Goal: Task Accomplishment & Management: Manage account settings

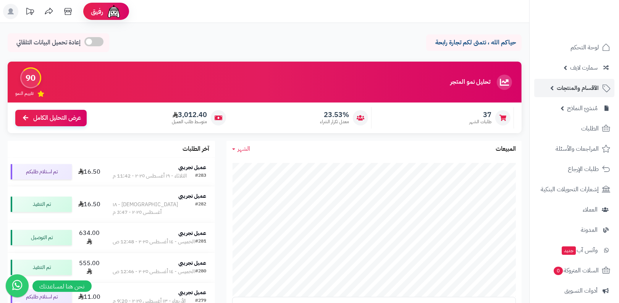
click at [555, 85] on link "الأقسام والمنتجات" at bounding box center [574, 88] width 80 height 18
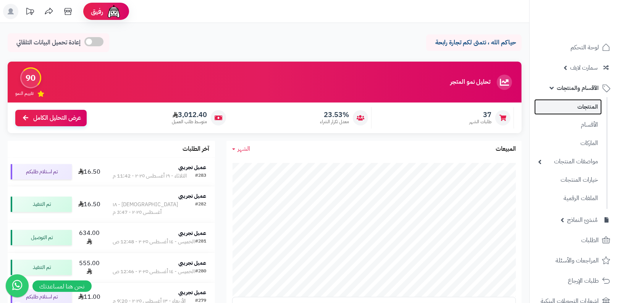
click at [559, 101] on link "المنتجات" at bounding box center [568, 107] width 68 height 16
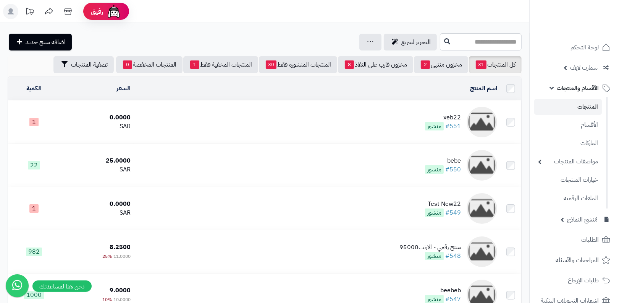
click at [437, 122] on span "منشور" at bounding box center [434, 126] width 19 height 8
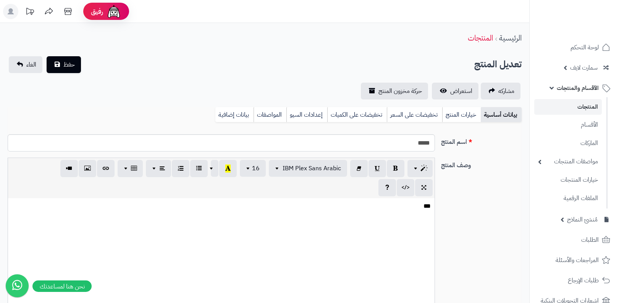
select select
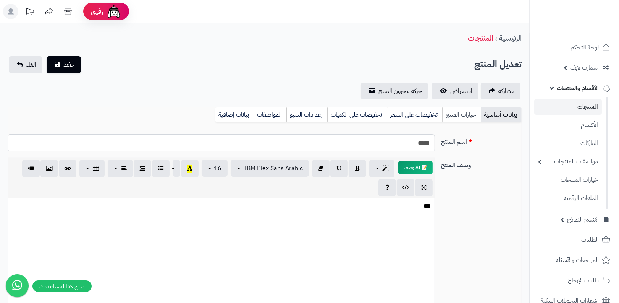
click at [461, 112] on link "خيارات المنتج" at bounding box center [461, 114] width 39 height 15
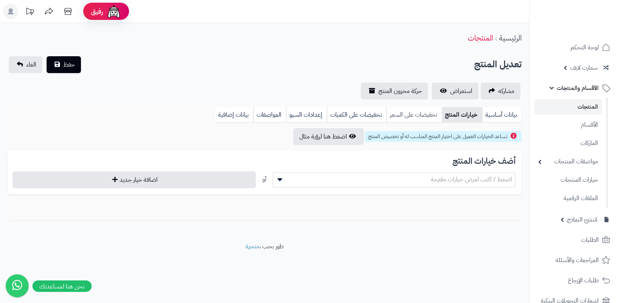
click at [415, 118] on link "تخفيضات على السعر" at bounding box center [414, 114] width 55 height 15
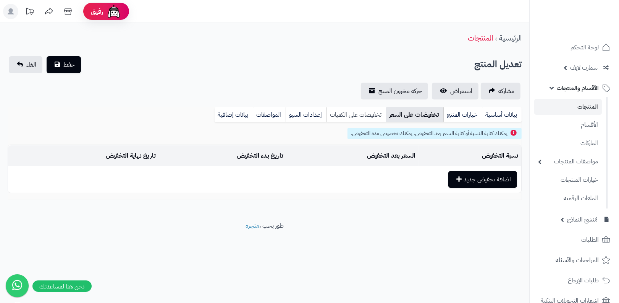
click at [371, 119] on link "تخفيضات على الكميات" at bounding box center [357, 114] width 60 height 15
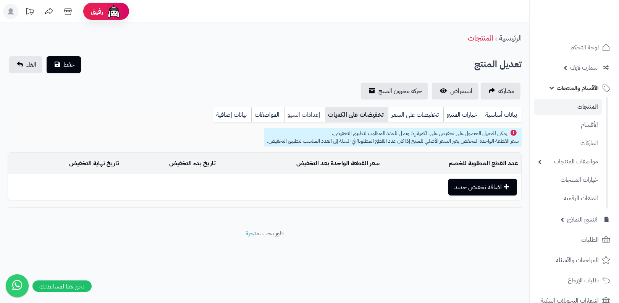
click at [313, 120] on link "إعدادات السيو" at bounding box center [304, 114] width 41 height 15
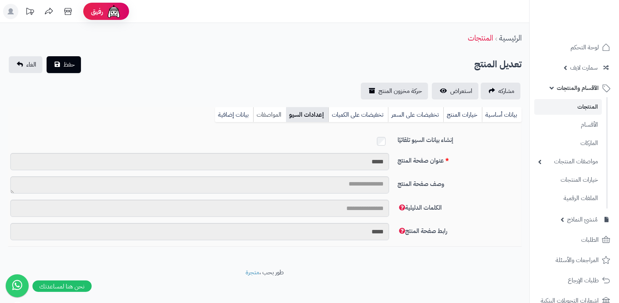
click at [277, 118] on link "المواصفات" at bounding box center [269, 114] width 33 height 15
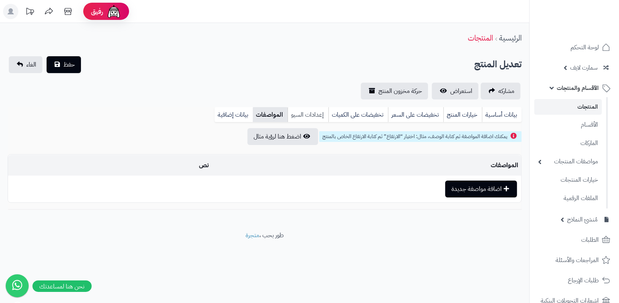
click at [304, 113] on link "إعدادات السيو" at bounding box center [308, 114] width 41 height 15
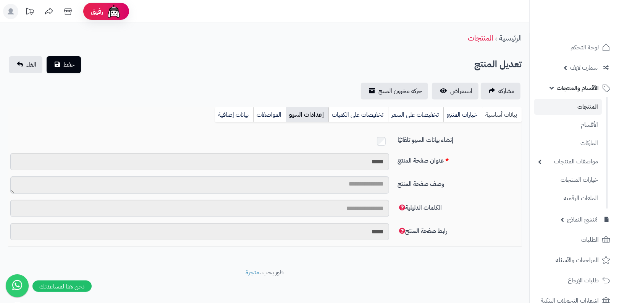
click at [502, 112] on link "بيانات أساسية" at bounding box center [502, 114] width 40 height 15
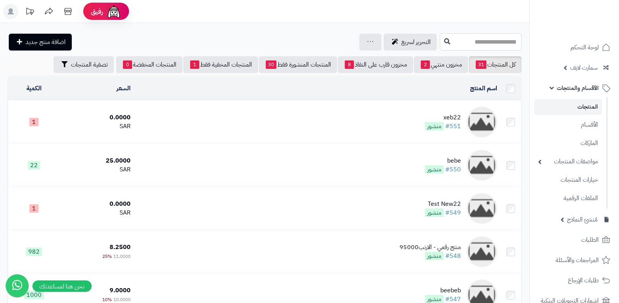
click at [466, 45] on input "text" at bounding box center [481, 41] width 82 height 17
paste input "******"
type input "******"
click at [444, 41] on icon at bounding box center [447, 41] width 6 height 6
click at [567, 118] on link "الأقسام" at bounding box center [568, 125] width 68 height 16
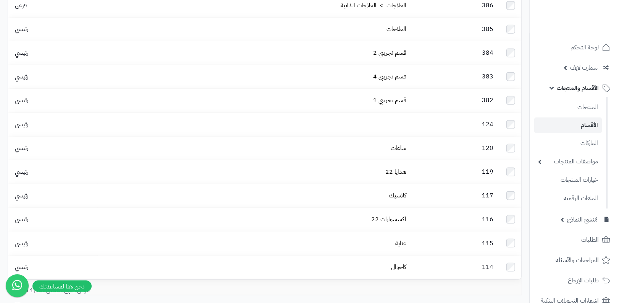
scroll to position [531, 0]
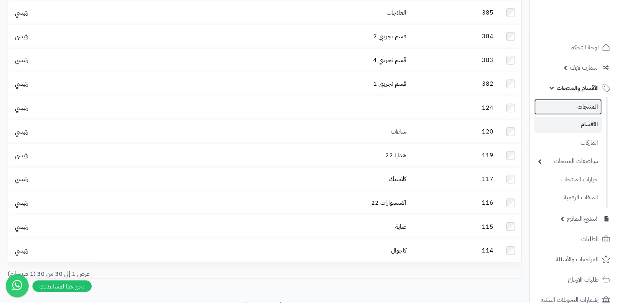
click at [565, 111] on link "المنتجات" at bounding box center [568, 107] width 68 height 16
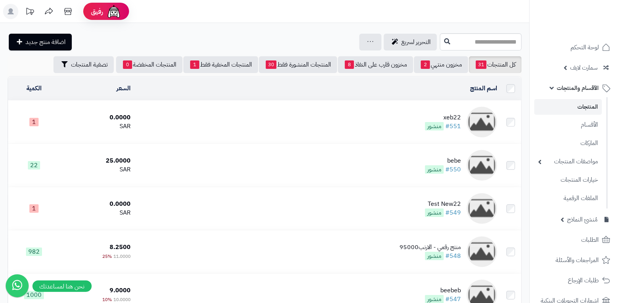
click at [580, 105] on link "المنتجات" at bounding box center [568, 107] width 68 height 16
click at [546, 125] on link "الأقسام" at bounding box center [568, 125] width 68 height 16
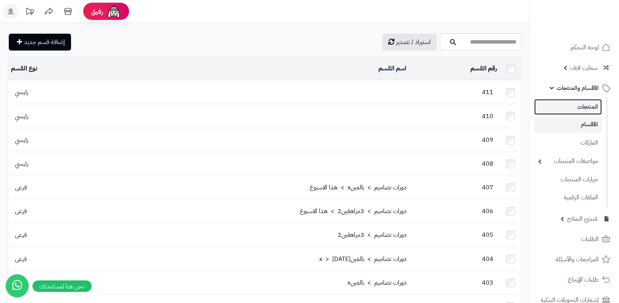
click at [562, 105] on link "المنتجات" at bounding box center [568, 107] width 68 height 16
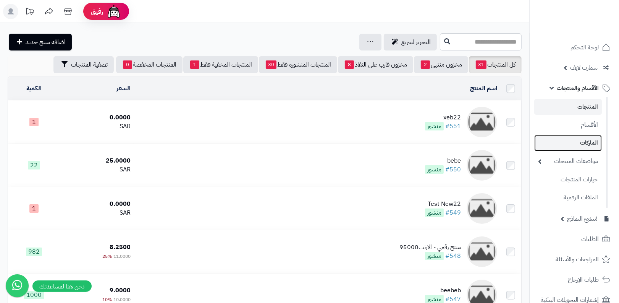
click at [571, 137] on link "الماركات" at bounding box center [568, 143] width 68 height 16
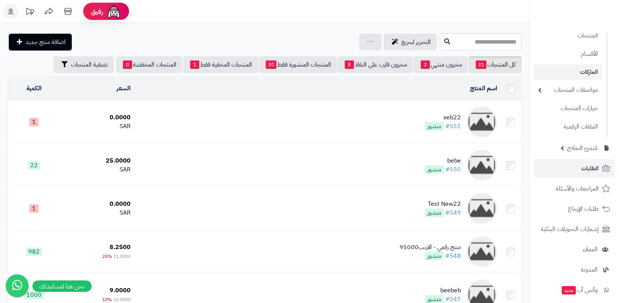
scroll to position [218, 0]
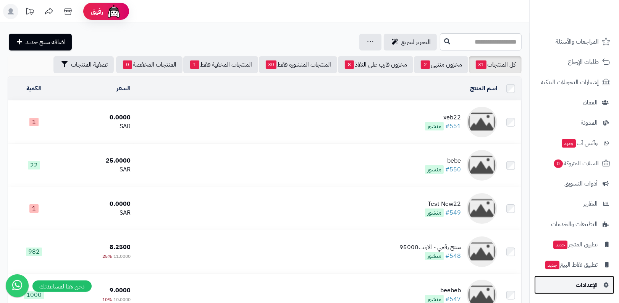
click at [568, 279] on link "الإعدادات" at bounding box center [574, 284] width 80 height 18
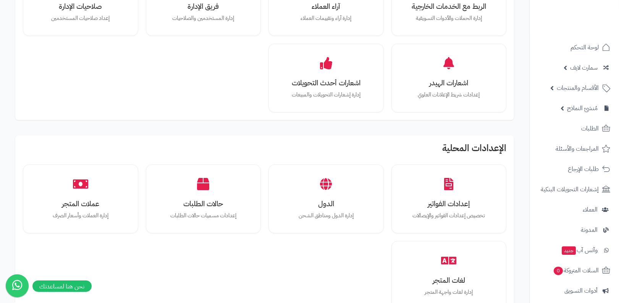
scroll to position [669, 0]
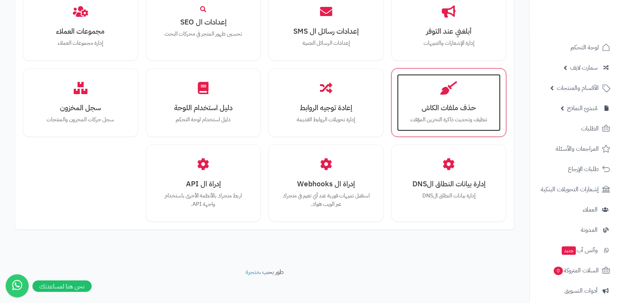
click at [450, 109] on h3 "حذف ملفات الكاش" at bounding box center [449, 108] width 89 height 8
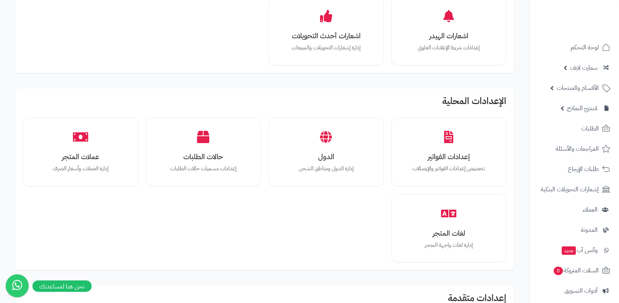
scroll to position [0, 0]
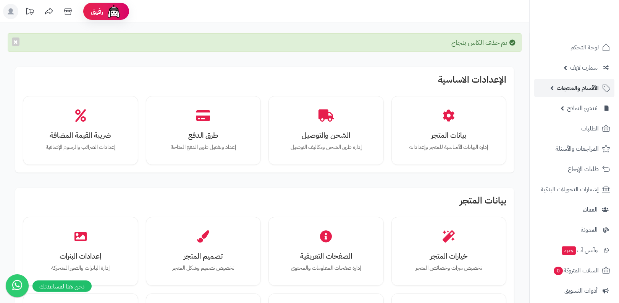
click at [554, 80] on link "الأقسام والمنتجات" at bounding box center [574, 88] width 80 height 18
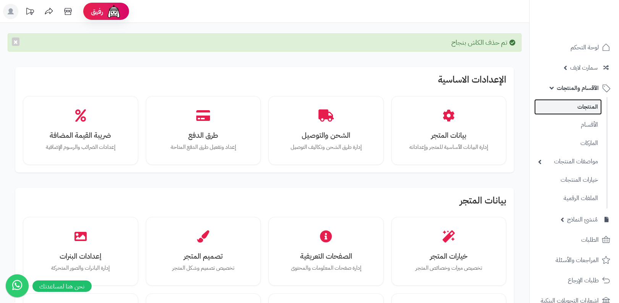
click at [563, 105] on link "المنتجات" at bounding box center [568, 107] width 68 height 16
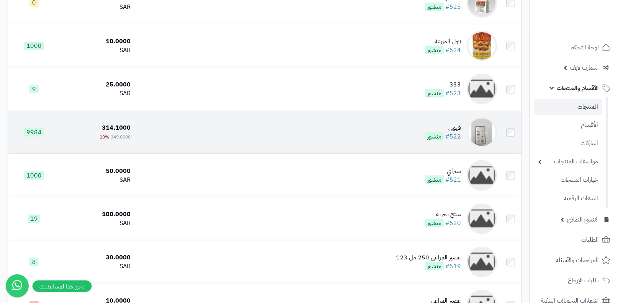
scroll to position [1213, 0]
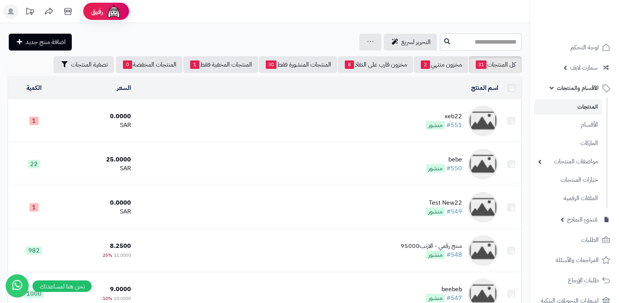
scroll to position [1213, 0]
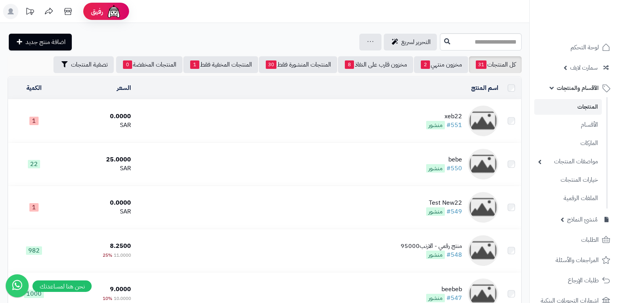
scroll to position [1213, 0]
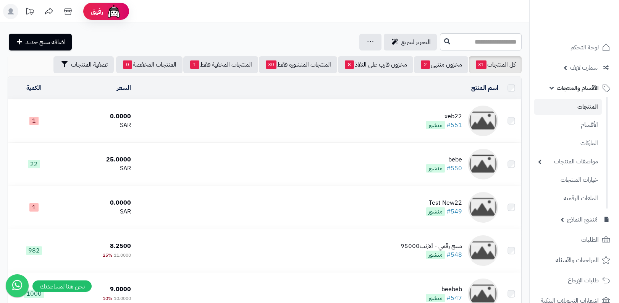
scroll to position [1213, 0]
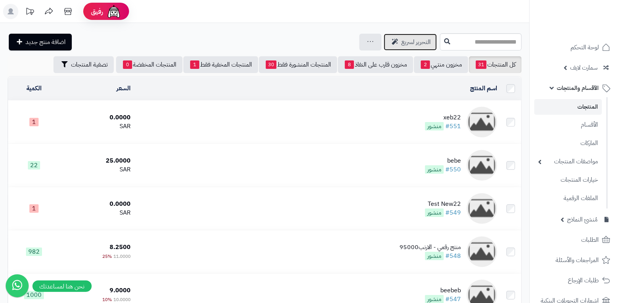
click at [401, 35] on link "التحرير لسريع" at bounding box center [410, 42] width 53 height 17
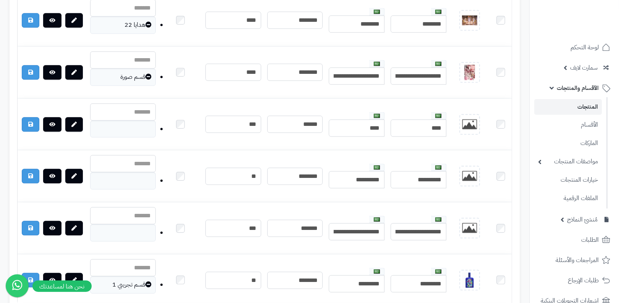
scroll to position [1827, 0]
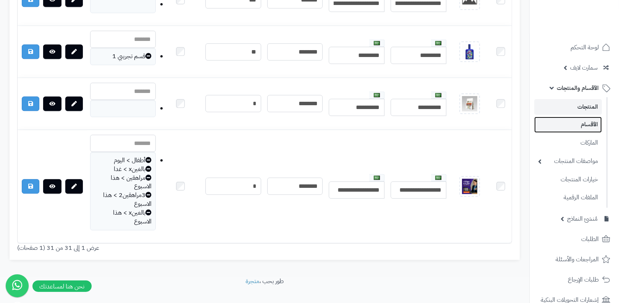
click at [585, 121] on link "الأقسام" at bounding box center [568, 125] width 68 height 16
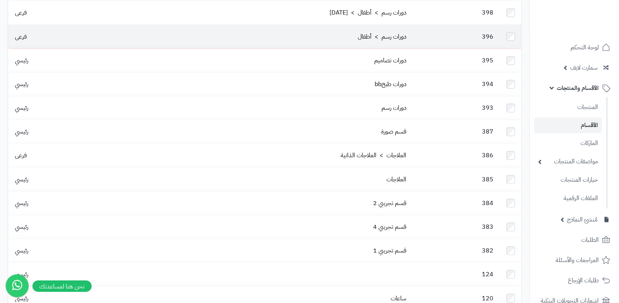
scroll to position [621, 0]
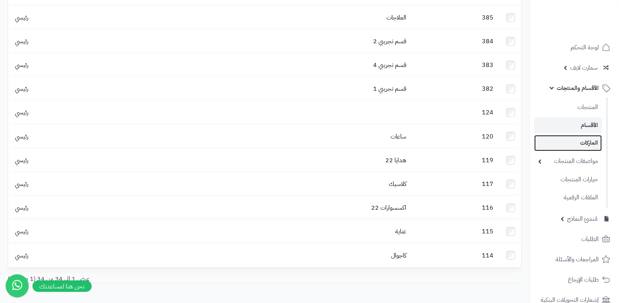
click at [547, 145] on link "الماركات" at bounding box center [568, 143] width 68 height 16
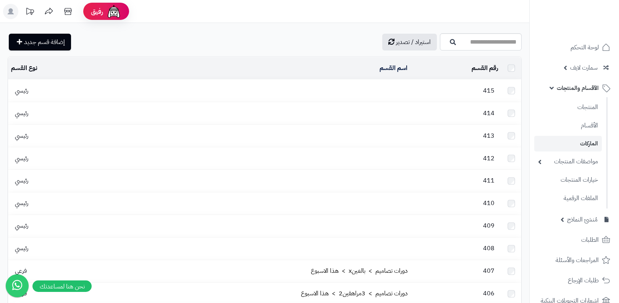
scroll to position [621, 0]
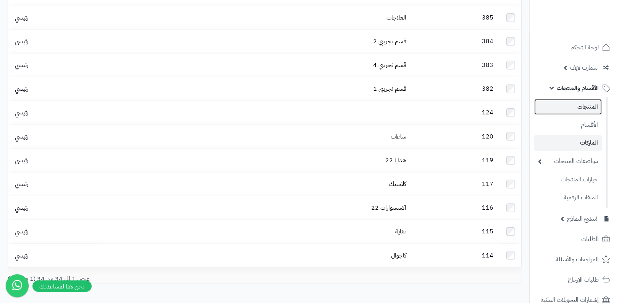
click at [566, 103] on link "المنتجات" at bounding box center [568, 107] width 68 height 16
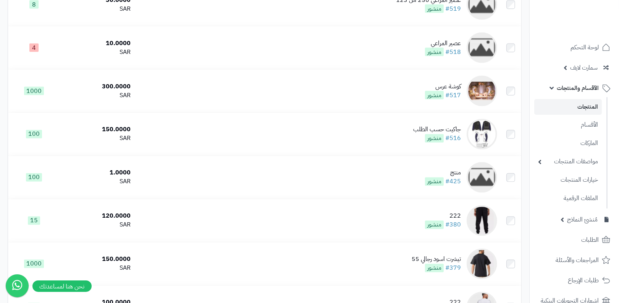
scroll to position [1213, 0]
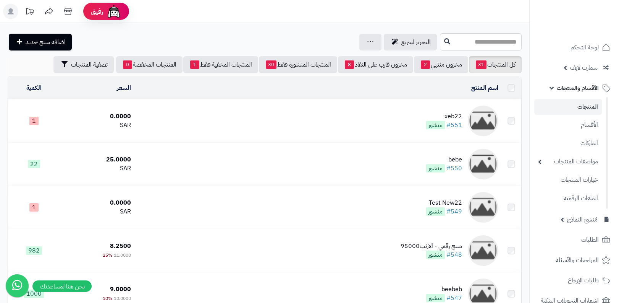
scroll to position [1213, 0]
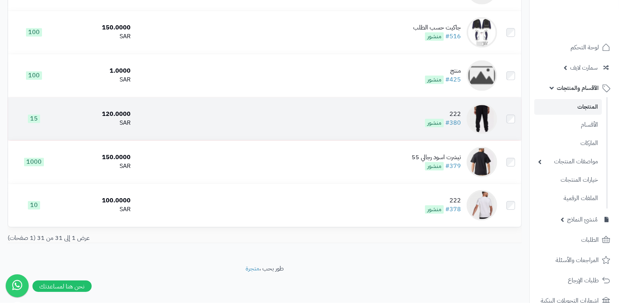
click at [432, 106] on td "222 #380 منشور" at bounding box center [317, 118] width 367 height 43
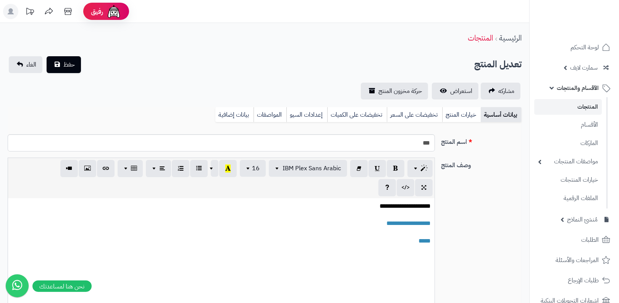
scroll to position [90, 0]
select select
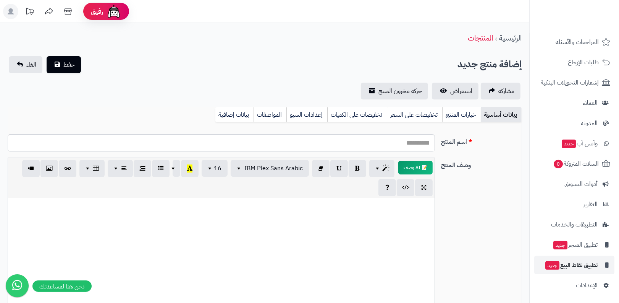
scroll to position [218, 0]
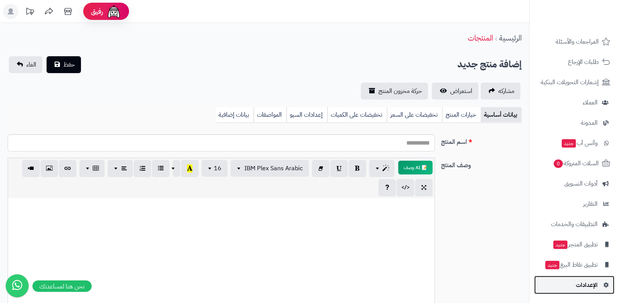
click at [579, 280] on span "الإعدادات" at bounding box center [587, 284] width 22 height 11
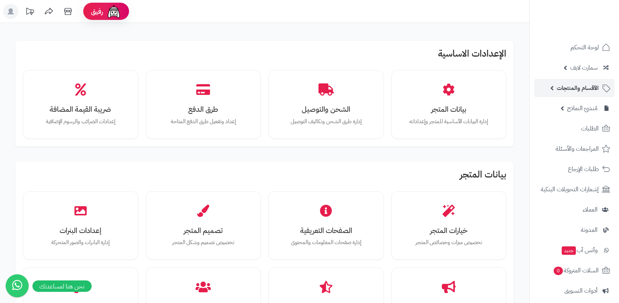
click at [578, 83] on span "الأقسام والمنتجات" at bounding box center [578, 88] width 42 height 11
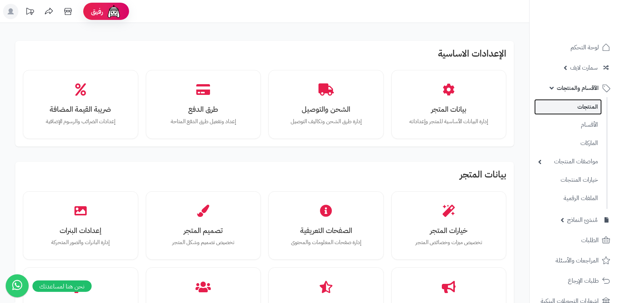
click at [574, 99] on link "المنتجات" at bounding box center [568, 107] width 68 height 16
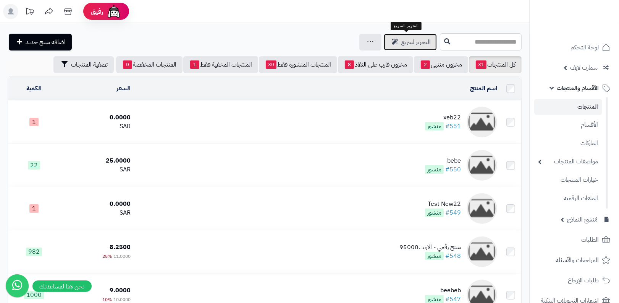
click at [426, 44] on span "التحرير لسريع" at bounding box center [416, 41] width 29 height 9
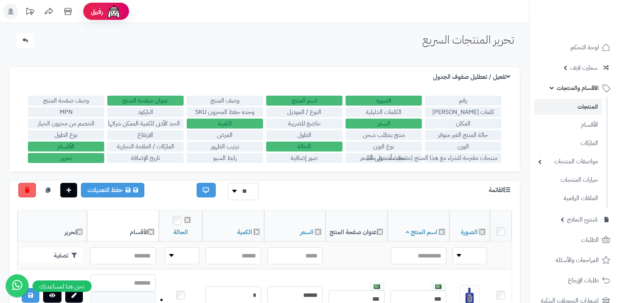
click at [453, 101] on label "رقم" at bounding box center [463, 101] width 76 height 10
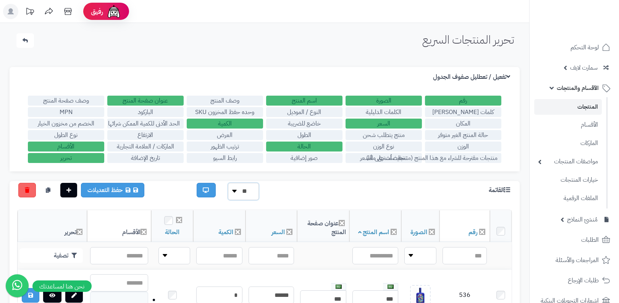
click at [252, 188] on select "** ** **" at bounding box center [243, 191] width 31 height 17
select select "**********"
click at [228, 183] on select "** ** **" at bounding box center [243, 191] width 31 height 17
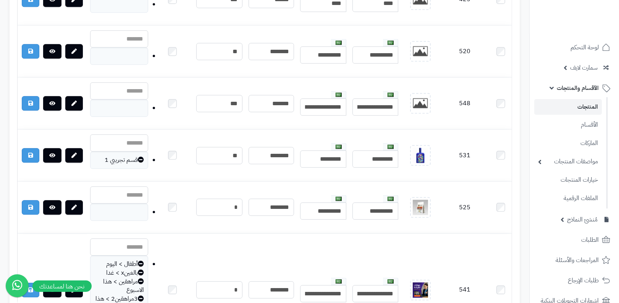
scroll to position [1827, 0]
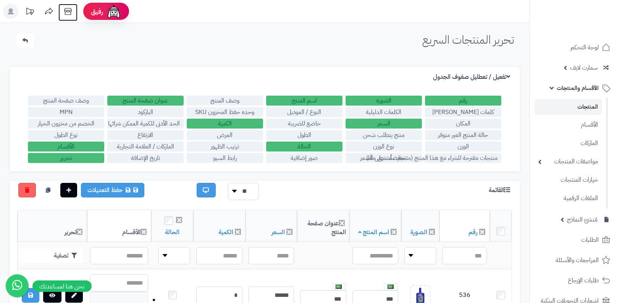
click at [68, 13] on icon at bounding box center [67, 11] width 15 height 15
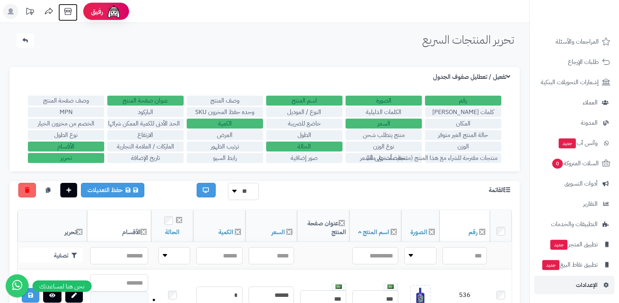
scroll to position [229, 0]
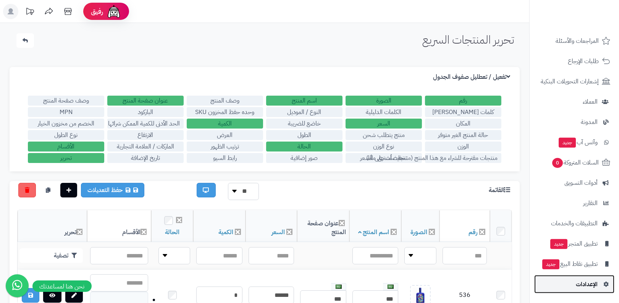
click at [582, 287] on span "الإعدادات" at bounding box center [587, 284] width 22 height 11
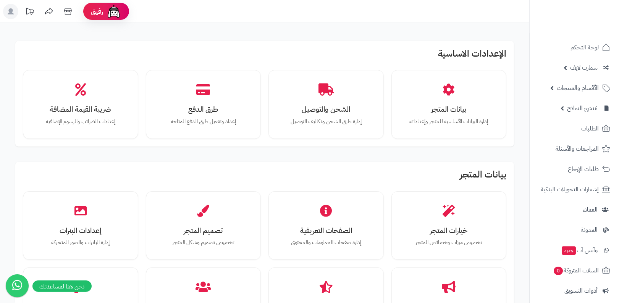
click at [246, 11] on header "رفيق ! الطلبات معالجة مكتمل إرجاع المنتجات العملاء المتواجدون الان 22 عملاء منت…" at bounding box center [309, 11] width 619 height 23
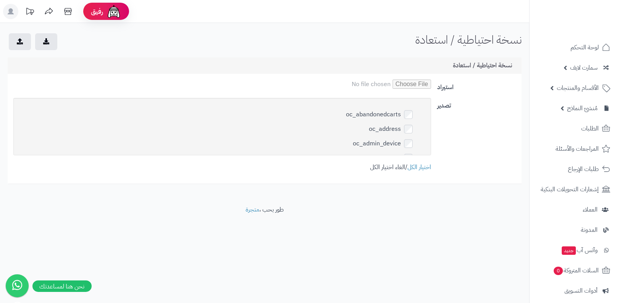
click at [395, 168] on link "الغاء اختيار الكل" at bounding box center [387, 166] width 35 height 9
click at [43, 39] on icon "submit" at bounding box center [46, 41] width 6 height 6
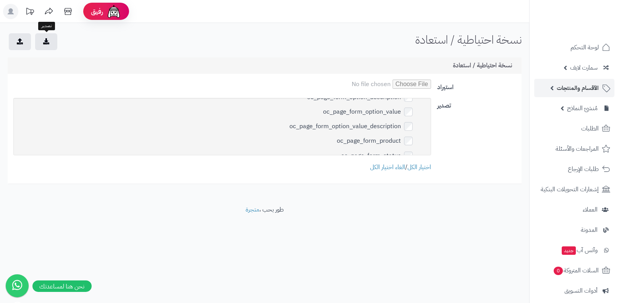
click at [578, 85] on span "الأقسام والمنتجات" at bounding box center [578, 88] width 42 height 11
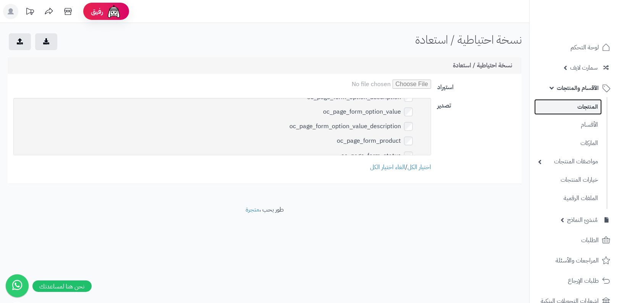
click at [576, 107] on link "المنتجات" at bounding box center [568, 107] width 68 height 16
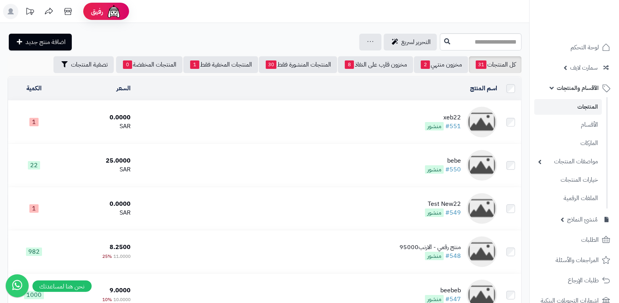
click at [419, 119] on td "xeb22 #551 منشور" at bounding box center [317, 121] width 367 height 43
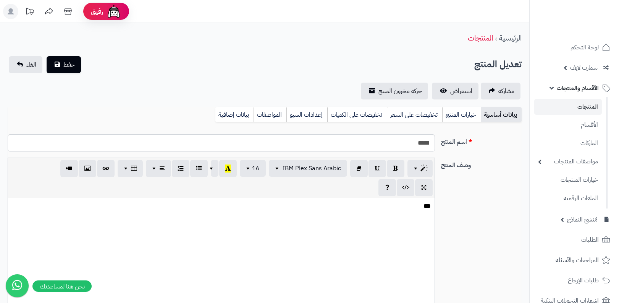
select select
click at [445, 112] on link "خيارات المنتج" at bounding box center [461, 114] width 39 height 15
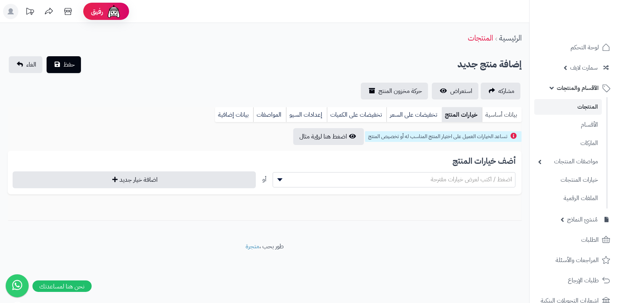
click at [491, 113] on link "بيانات أساسية" at bounding box center [502, 114] width 40 height 15
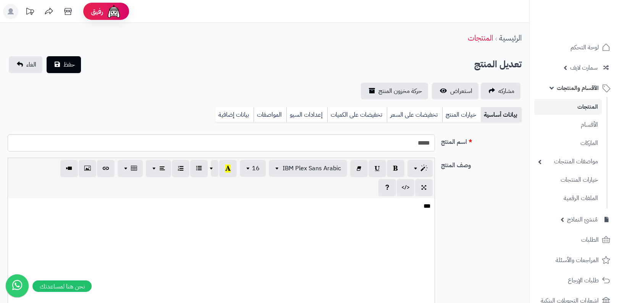
select select
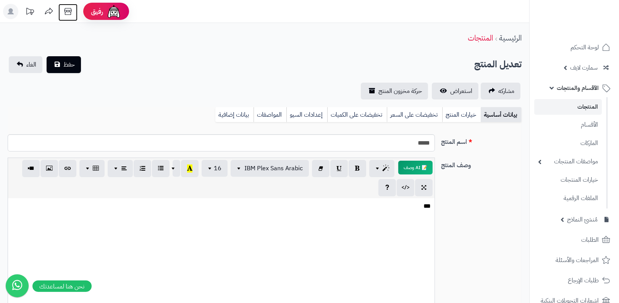
click at [70, 16] on icon at bounding box center [67, 11] width 15 height 15
click at [567, 108] on link "المنتجات" at bounding box center [568, 107] width 68 height 16
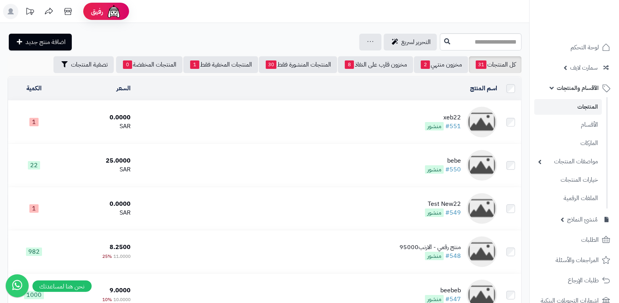
click at [567, 108] on link "المنتجات" at bounding box center [568, 107] width 68 height 16
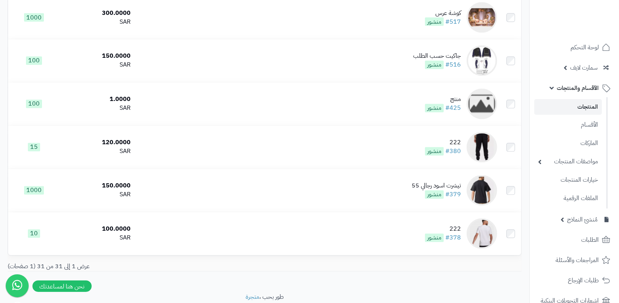
scroll to position [1213, 0]
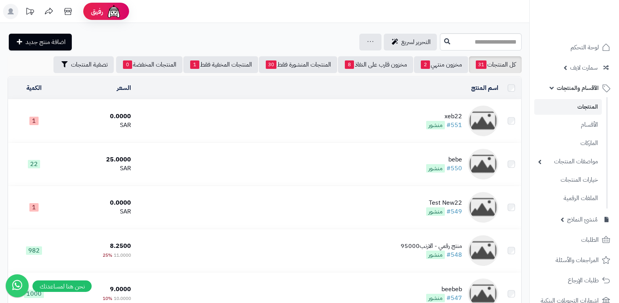
scroll to position [1213, 0]
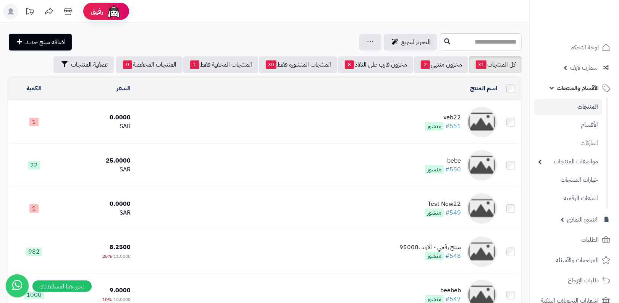
click at [602, 106] on link "المنتجات" at bounding box center [568, 107] width 68 height 16
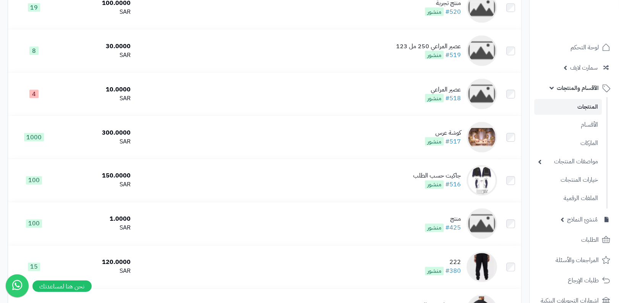
scroll to position [1213, 0]
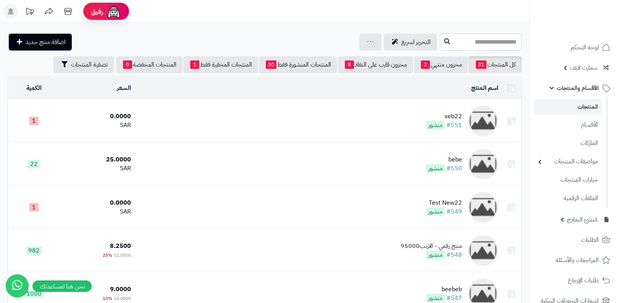
scroll to position [1213, 0]
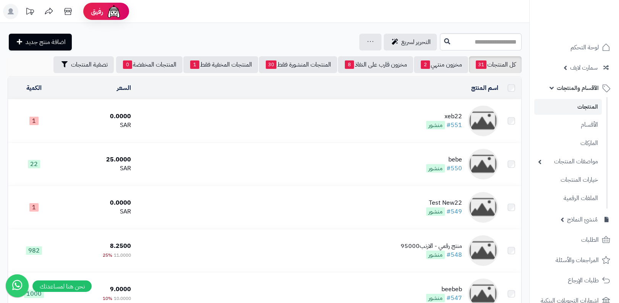
scroll to position [1213, 0]
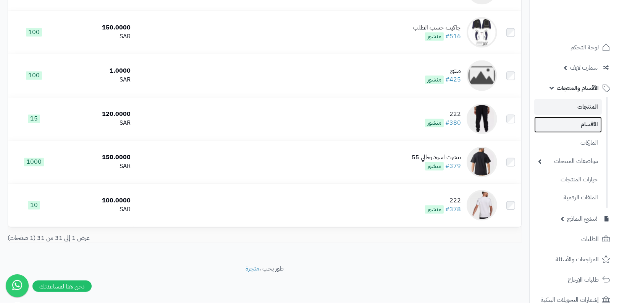
click at [570, 120] on link "الأقسام" at bounding box center [568, 125] width 68 height 16
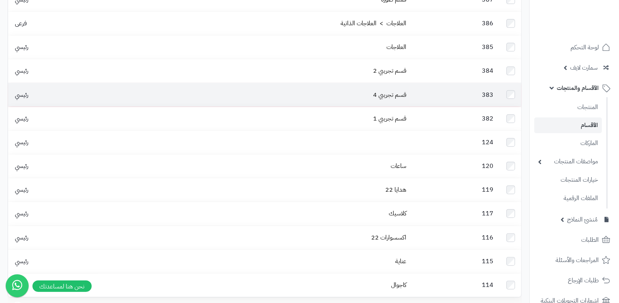
scroll to position [803, 0]
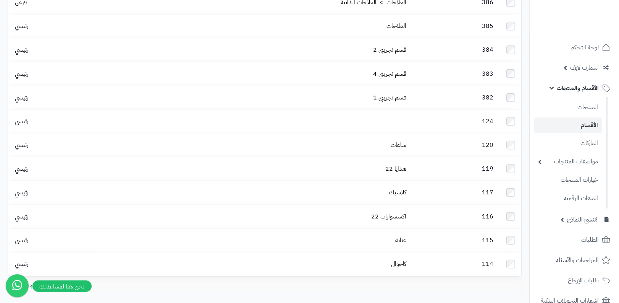
click at [577, 98] on ul "المنتجات الأقسام الماركات مواصفات المنتجات مواصفات المنتجات أنواع المواصفات خيا…" at bounding box center [569, 152] width 78 height 111
click at [581, 92] on span "الأقسام والمنتجات" at bounding box center [578, 88] width 42 height 11
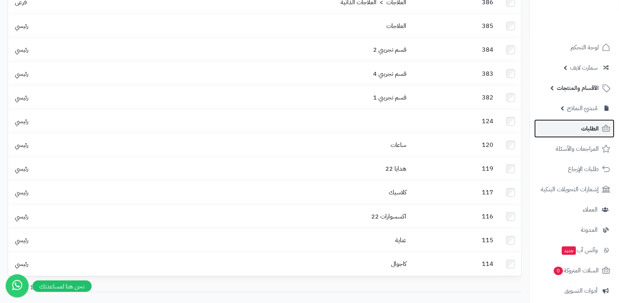
click at [576, 128] on link "الطلبات" at bounding box center [574, 128] width 80 height 18
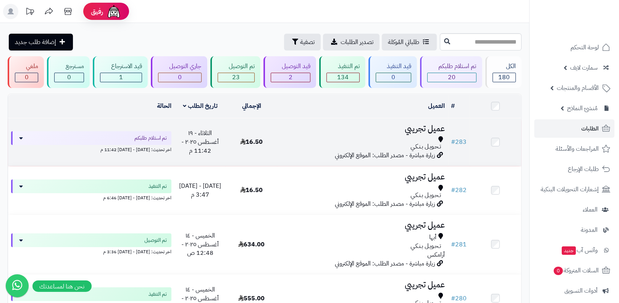
scroll to position [0, -2]
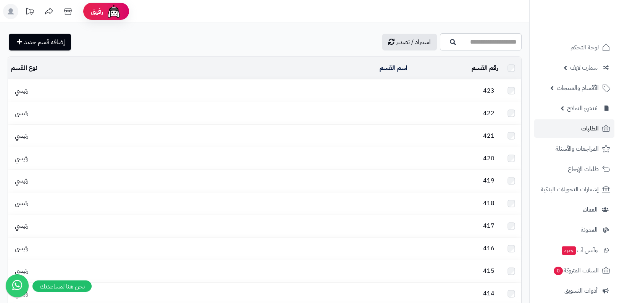
scroll to position [803, 0]
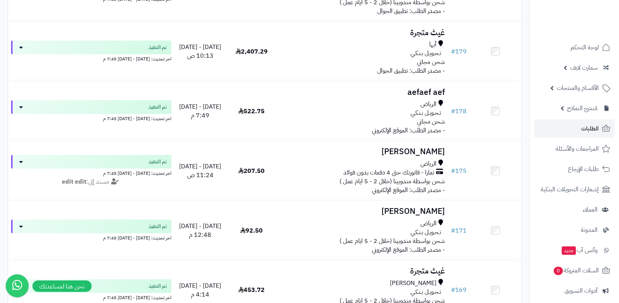
scroll to position [5640, 0]
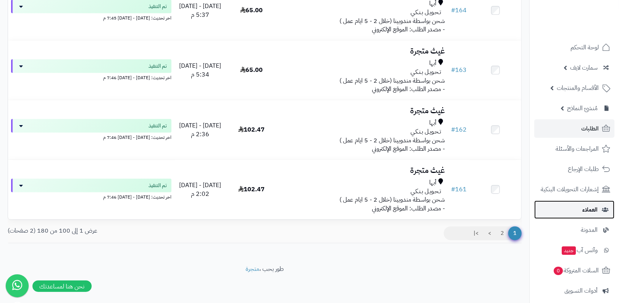
click at [585, 203] on link "العملاء" at bounding box center [574, 209] width 80 height 18
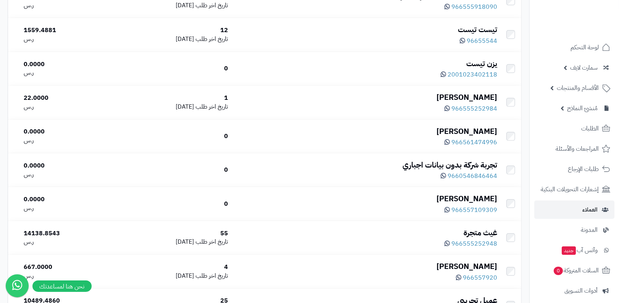
scroll to position [536, 0]
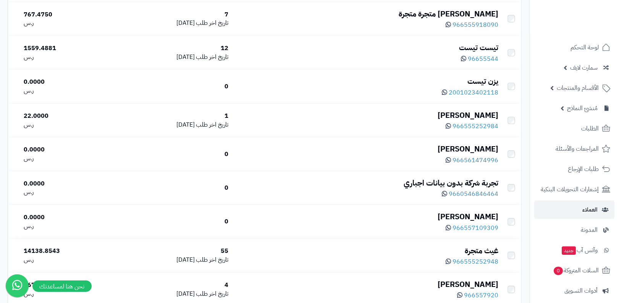
scroll to position [650, 0]
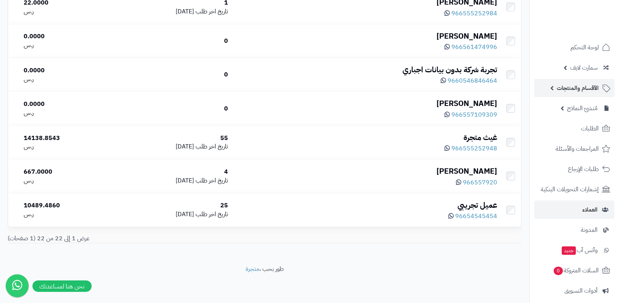
click at [553, 85] on link "الأقسام والمنتجات" at bounding box center [574, 88] width 80 height 18
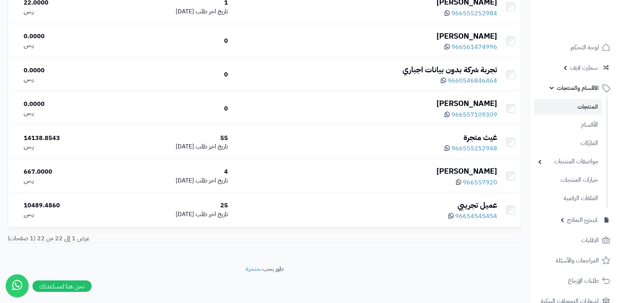
click at [570, 109] on link "المنتجات" at bounding box center [568, 107] width 68 height 16
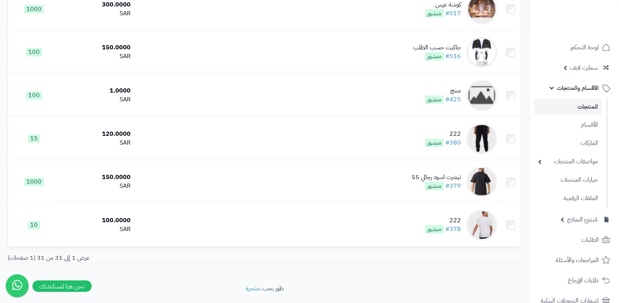
scroll to position [1213, 0]
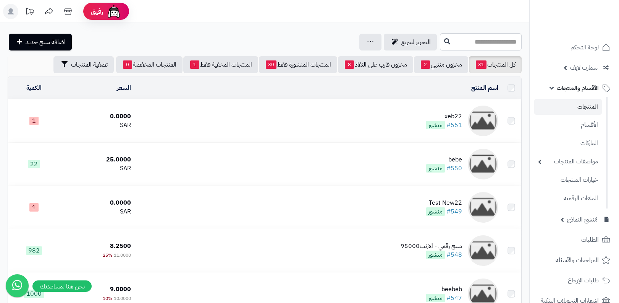
scroll to position [1213, 0]
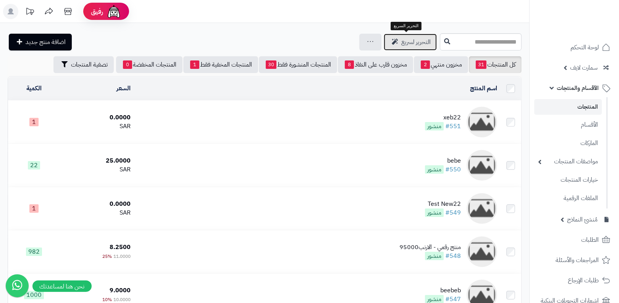
click at [423, 45] on span "التحرير لسريع" at bounding box center [416, 41] width 29 height 9
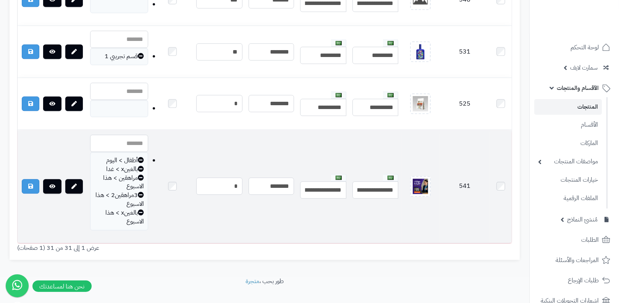
scroll to position [0, -19]
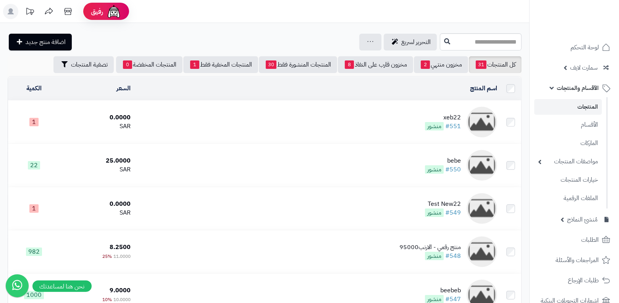
click at [567, 86] on span "الأقسام والمنتجات" at bounding box center [578, 88] width 42 height 11
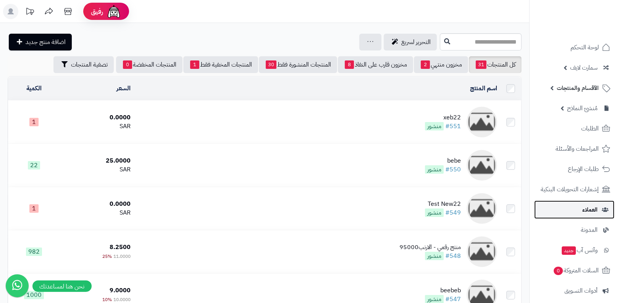
click at [578, 203] on link "العملاء" at bounding box center [574, 209] width 80 height 18
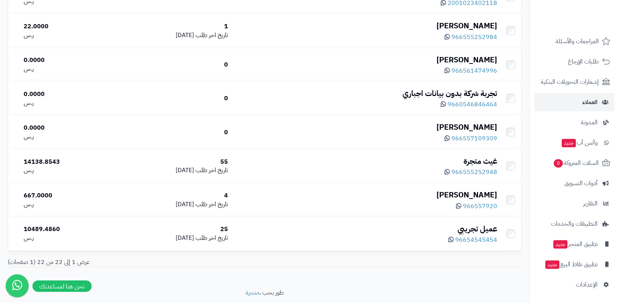
scroll to position [650, 0]
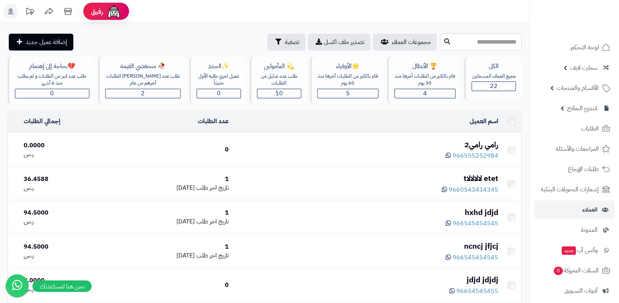
scroll to position [650, 0]
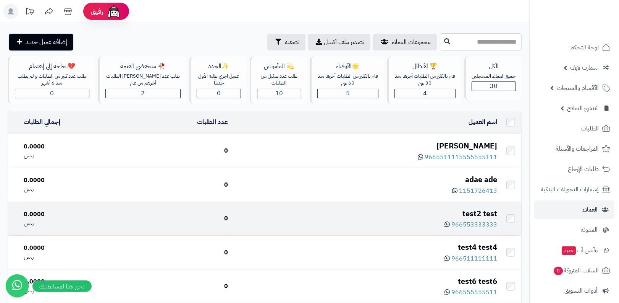
click at [429, 220] on div "966553333333" at bounding box center [365, 224] width 263 height 10
click at [481, 213] on div "test2 test" at bounding box center [365, 213] width 263 height 11
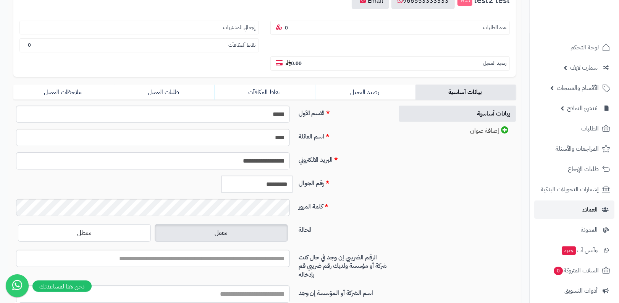
scroll to position [128, 0]
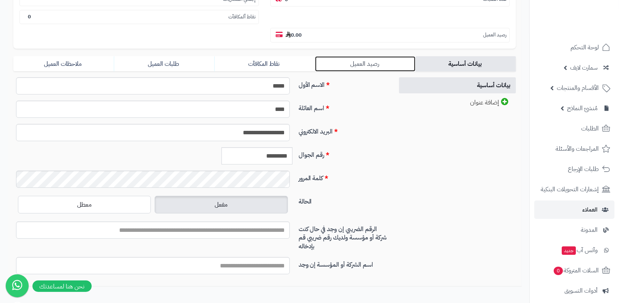
click at [324, 67] on link "رصيد العميل" at bounding box center [365, 63] width 100 height 15
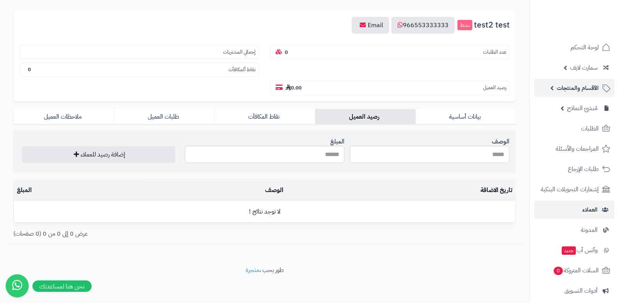
click at [555, 87] on link "الأقسام والمنتجات" at bounding box center [574, 88] width 80 height 18
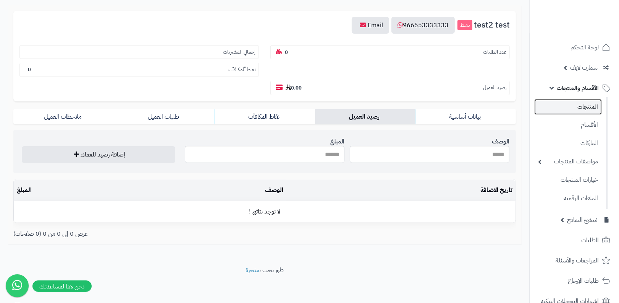
click at [564, 110] on link "المنتجات" at bounding box center [568, 107] width 68 height 16
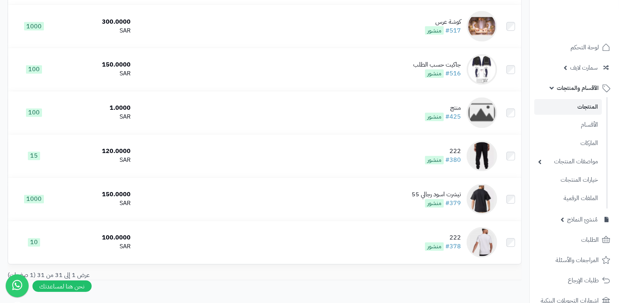
scroll to position [1213, 0]
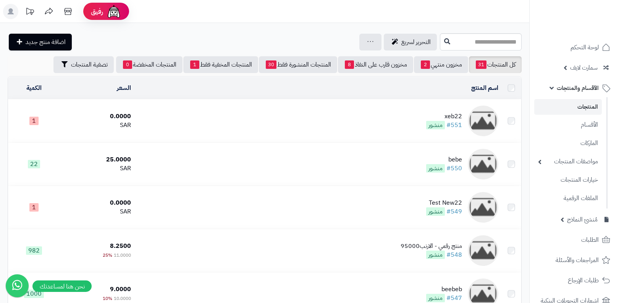
scroll to position [1213, 0]
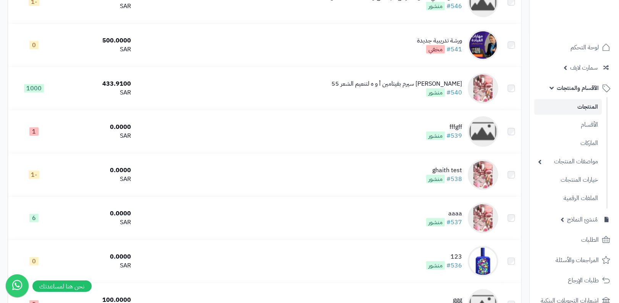
scroll to position [182, 0]
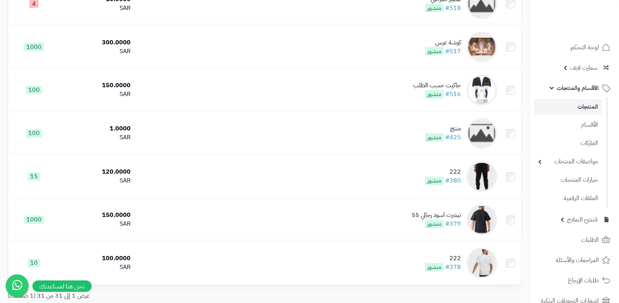
scroll to position [1213, 0]
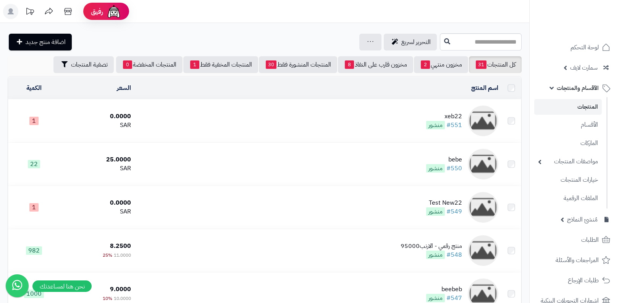
scroll to position [1213, 0]
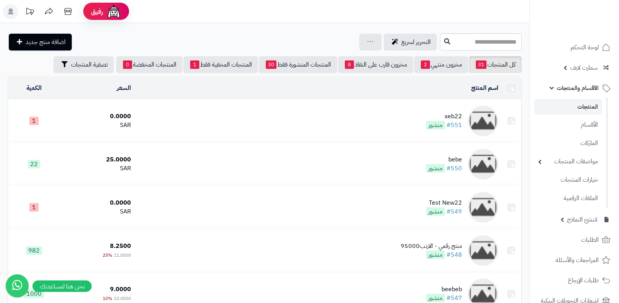
scroll to position [1213, 0]
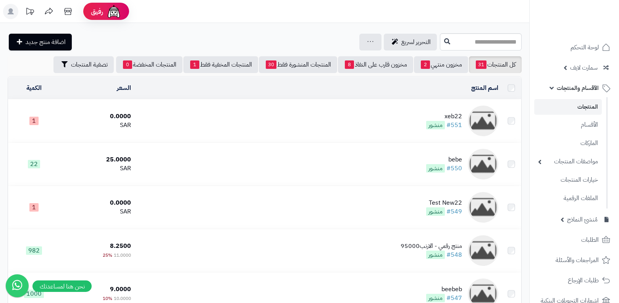
scroll to position [1213, 0]
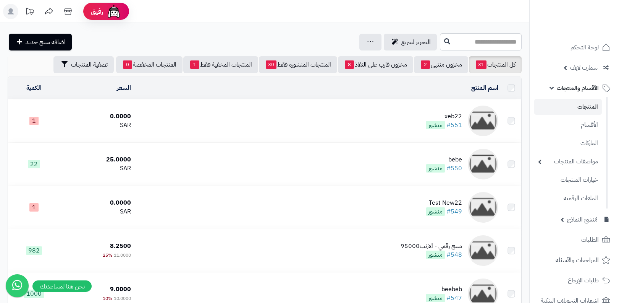
scroll to position [1213, 0]
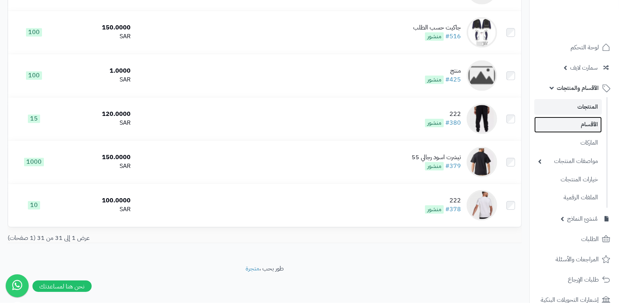
click at [577, 127] on link "الأقسام" at bounding box center [568, 125] width 68 height 16
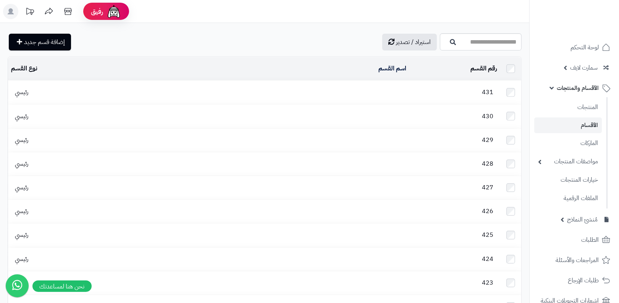
click at [487, 92] on span "431" at bounding box center [487, 91] width 19 height 9
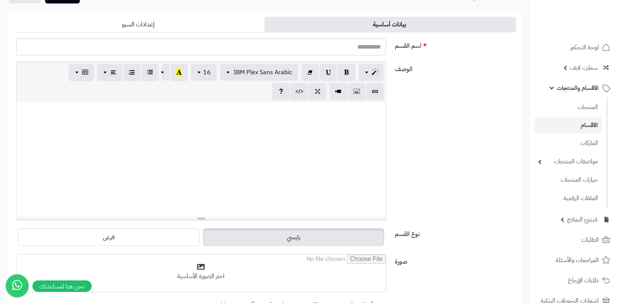
scroll to position [210, 0]
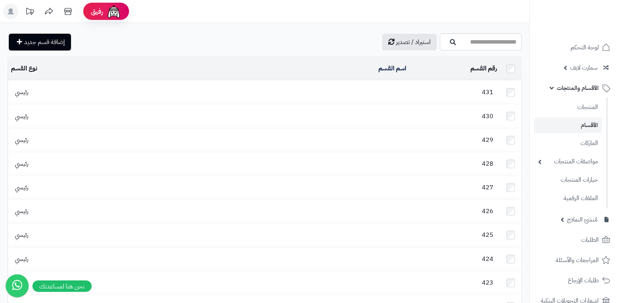
click at [470, 92] on td "431" at bounding box center [455, 92] width 91 height 23
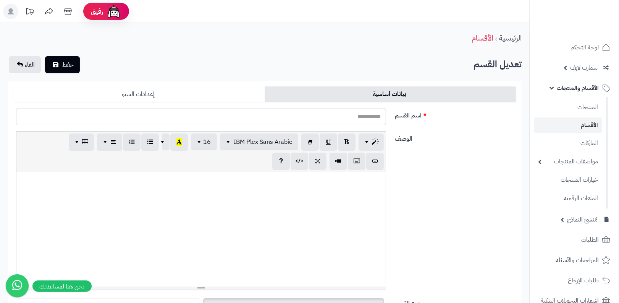
click at [246, 94] on link "إعدادات السيو" at bounding box center [138, 93] width 251 height 15
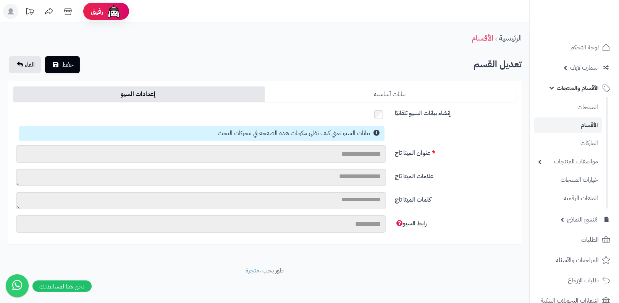
click at [320, 93] on link "بيانات أساسية" at bounding box center [390, 93] width 251 height 15
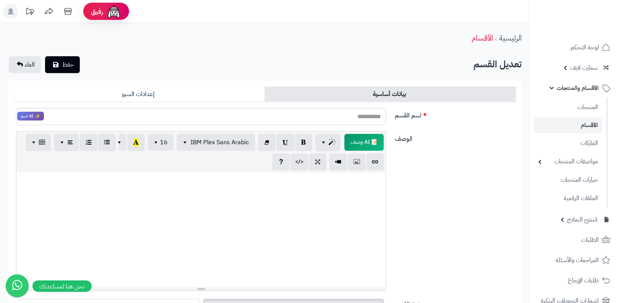
scroll to position [180, 0]
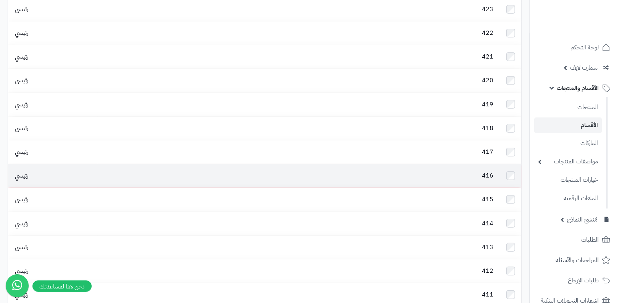
scroll to position [507, 0]
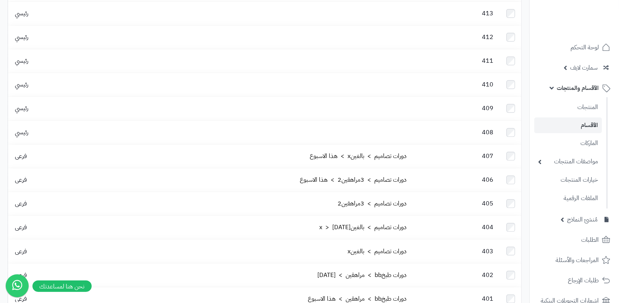
click at [577, 98] on ul "المنتجات الأقسام الماركات مواصفات المنتجات مواصفات المنتجات أنواع المواصفات خيا…" at bounding box center [569, 152] width 78 height 111
click at [579, 103] on link "المنتجات" at bounding box center [568, 107] width 68 height 16
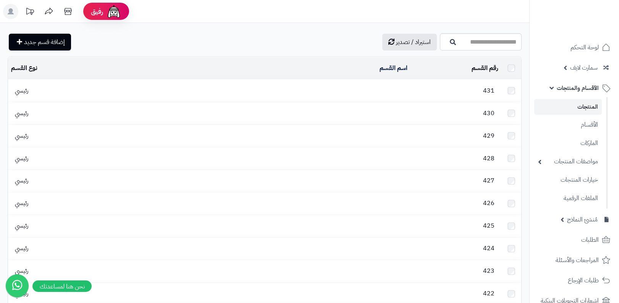
scroll to position [507, 0]
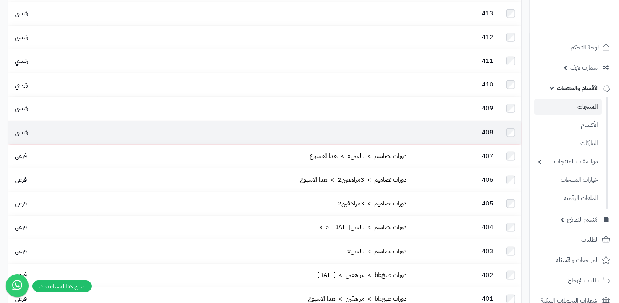
click at [488, 128] on span "408" at bounding box center [487, 132] width 19 height 9
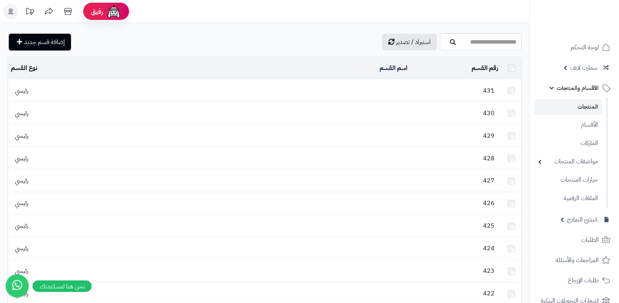
scroll to position [507, 0]
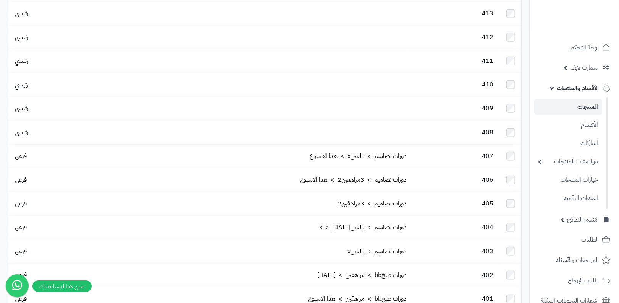
click at [570, 115] on ul "المنتجات الأقسام الماركات مواصفات المنتجات مواصفات المنتجات أنواع المواصفات خيا…" at bounding box center [569, 152] width 78 height 111
click at [575, 107] on link "المنتجات" at bounding box center [568, 107] width 68 height 16
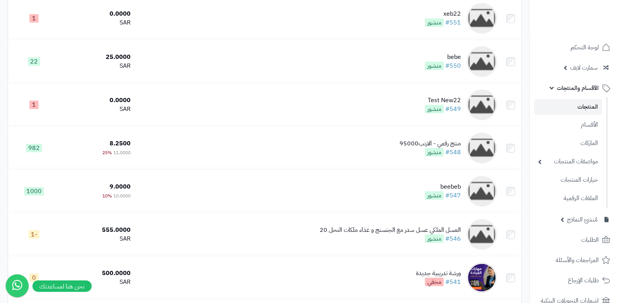
scroll to position [3, 0]
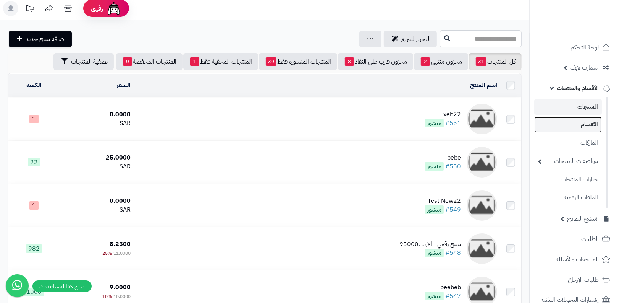
click at [568, 124] on link "الأقسام" at bounding box center [568, 125] width 68 height 16
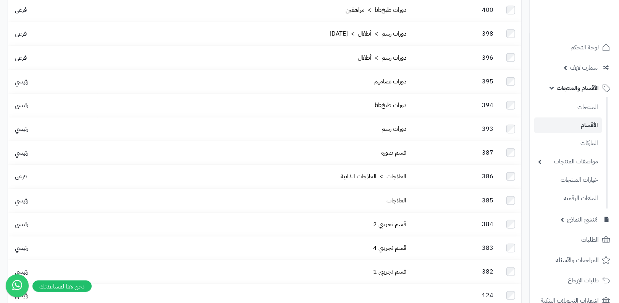
scroll to position [874, 0]
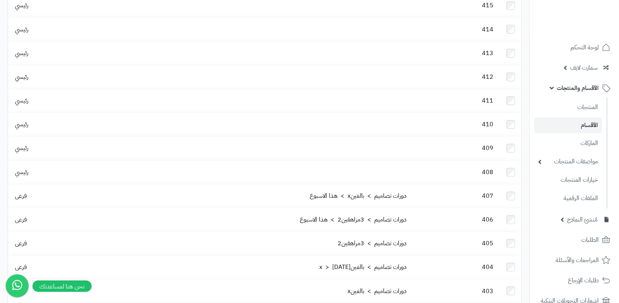
scroll to position [505, 0]
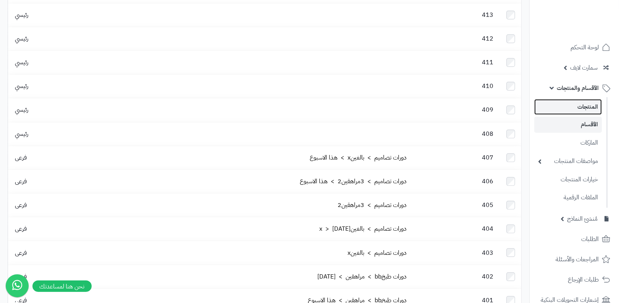
click at [576, 105] on link "المنتجات" at bounding box center [568, 107] width 68 height 16
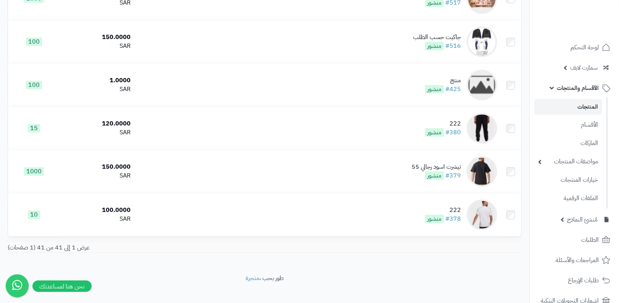
scroll to position [1646, 0]
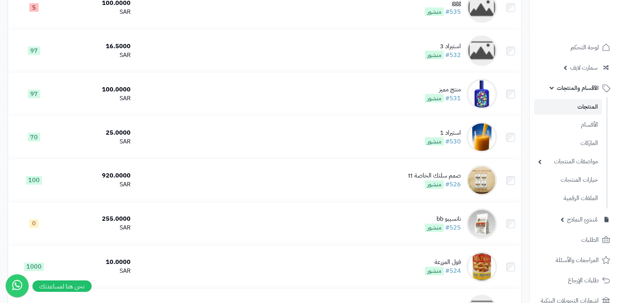
scroll to position [1646, 0]
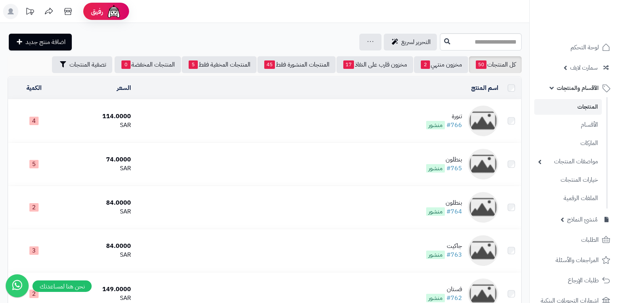
scroll to position [2035, 0]
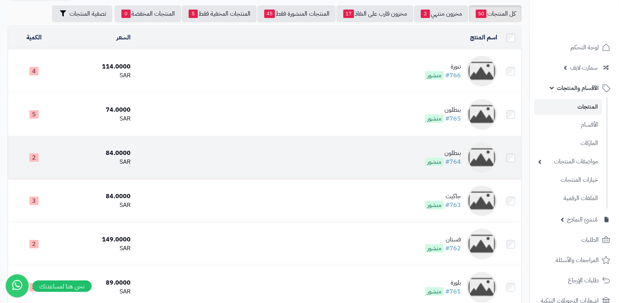
scroll to position [69, 0]
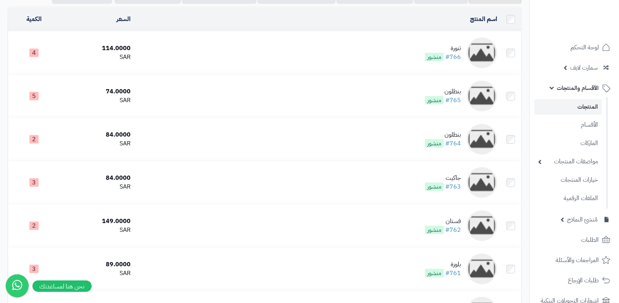
click at [423, 47] on td "تنورة #766 منشور" at bounding box center [317, 52] width 367 height 43
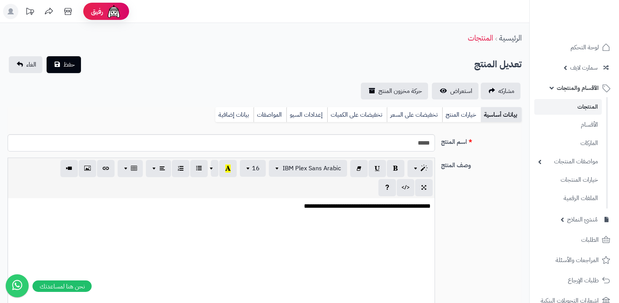
select select
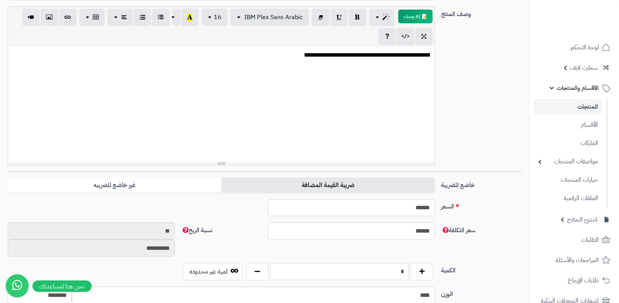
scroll to position [126, 0]
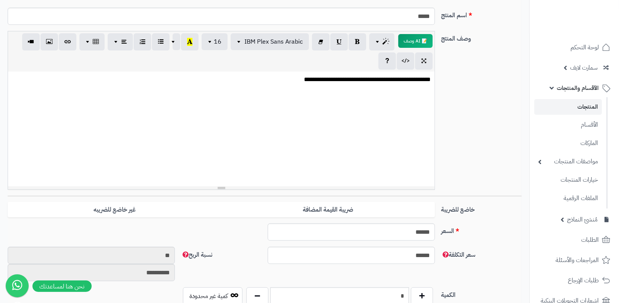
click at [407, 109] on div "**********" at bounding box center [221, 128] width 427 height 115
click at [452, 104] on div "**********" at bounding box center [265, 113] width 520 height 165
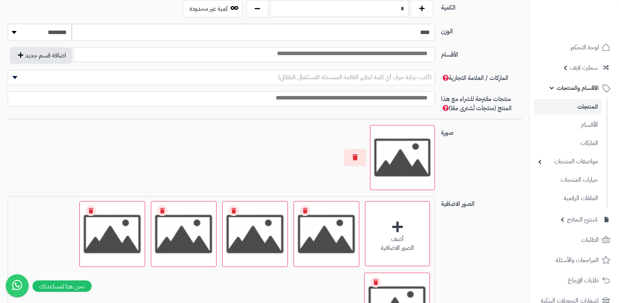
scroll to position [449, 0]
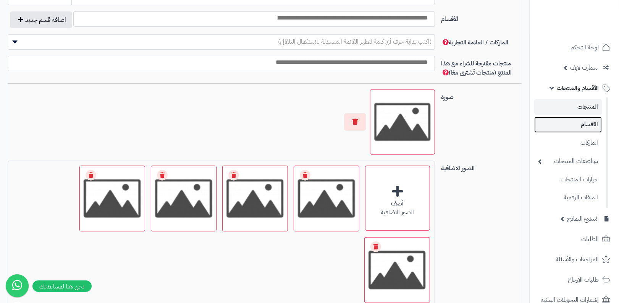
click at [586, 130] on link "الأقسام" at bounding box center [568, 125] width 68 height 16
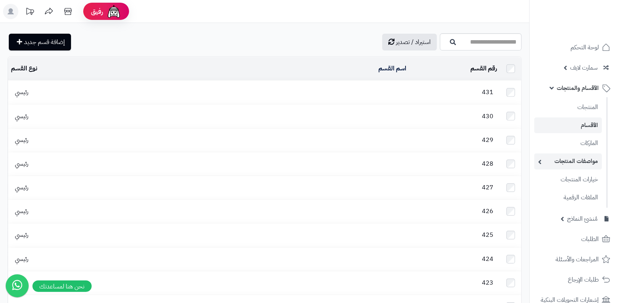
click at [594, 157] on link "مواصفات المنتجات" at bounding box center [568, 161] width 68 height 16
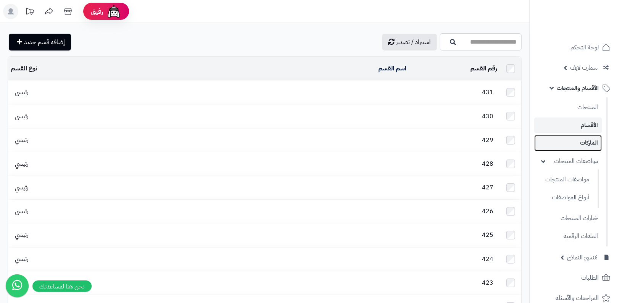
click at [597, 145] on link "الماركات" at bounding box center [568, 143] width 68 height 16
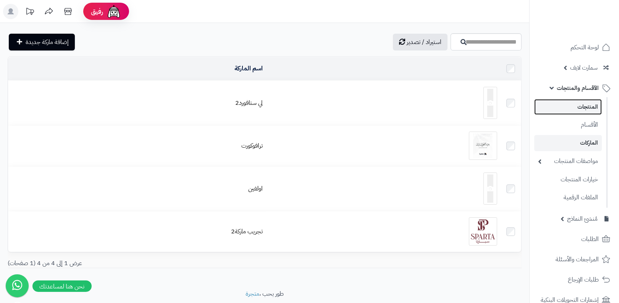
click at [570, 110] on link "المنتجات" at bounding box center [568, 107] width 68 height 16
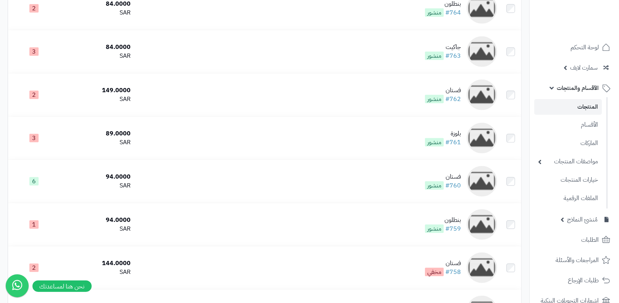
scroll to position [637, 0]
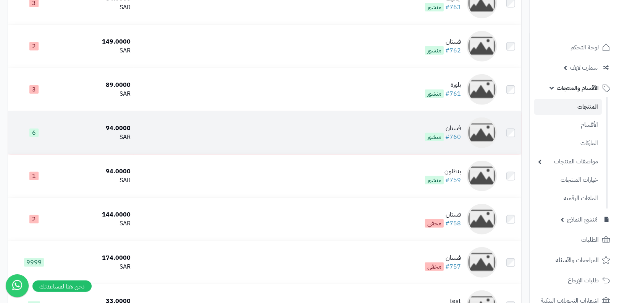
click at [453, 126] on div "فستان" at bounding box center [443, 128] width 36 height 9
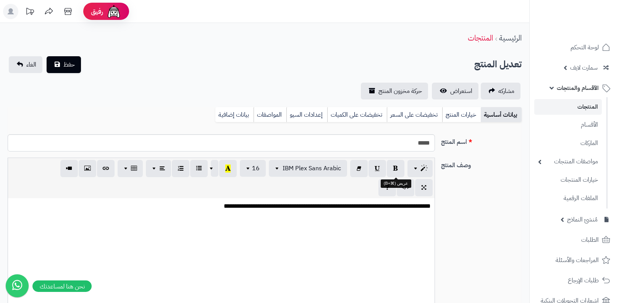
select select
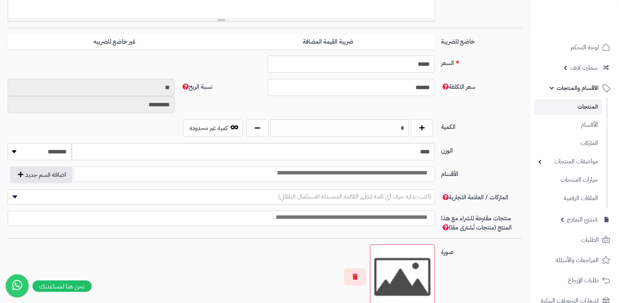
scroll to position [327, 0]
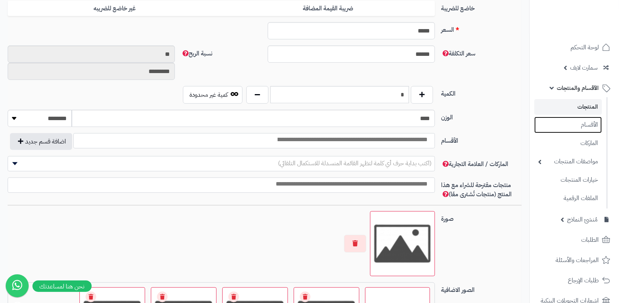
click at [574, 133] on ul "المنتجات الأقسام الماركات مواصفات المنتجات مواصفات المنتجات أنواع المواصفات خيا…" at bounding box center [569, 152] width 78 height 111
click at [577, 139] on link "الماركات" at bounding box center [568, 143] width 68 height 16
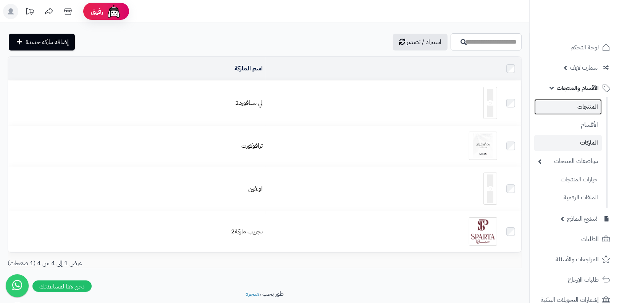
click at [583, 102] on link "المنتجات" at bounding box center [568, 107] width 68 height 16
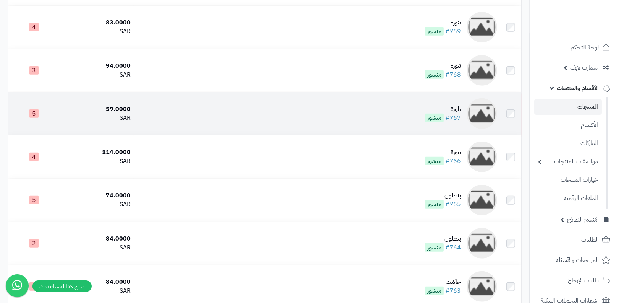
scroll to position [138, 0]
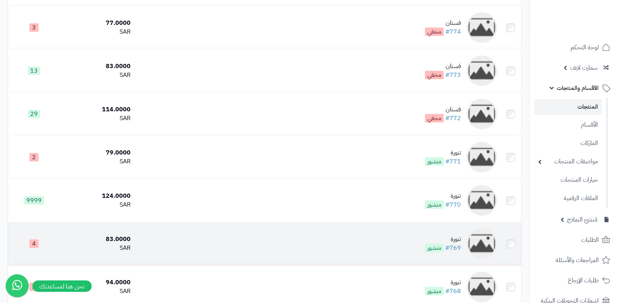
click at [446, 233] on td "تنورة #769 منشور" at bounding box center [317, 243] width 367 height 43
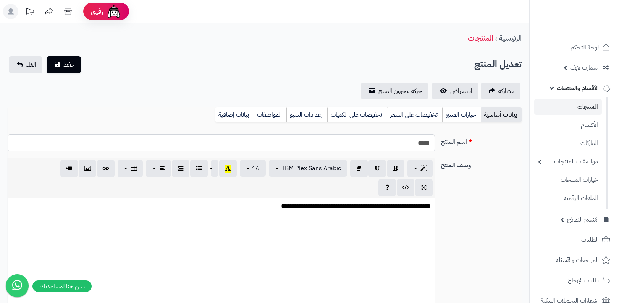
select select
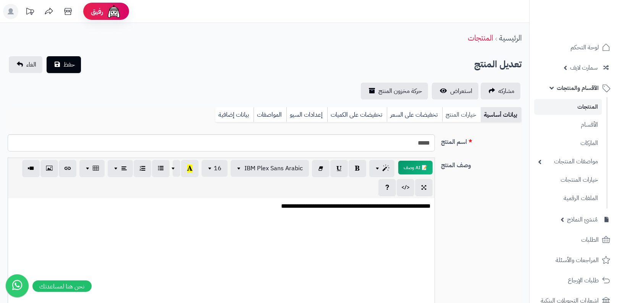
click at [447, 114] on link "خيارات المنتج" at bounding box center [461, 114] width 39 height 15
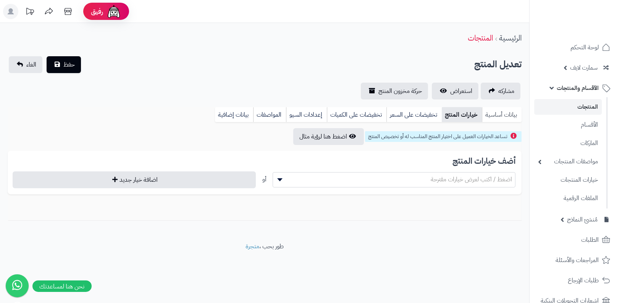
click at [510, 119] on link "بيانات أساسية" at bounding box center [502, 114] width 40 height 15
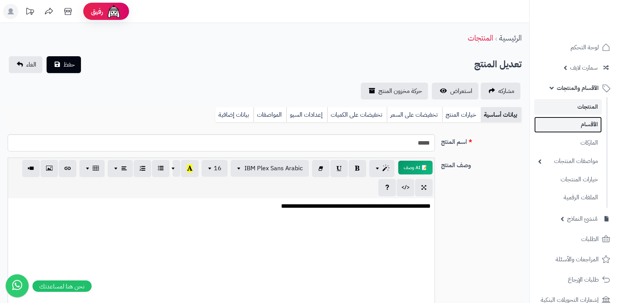
click at [555, 125] on link "الأقسام" at bounding box center [568, 125] width 68 height 16
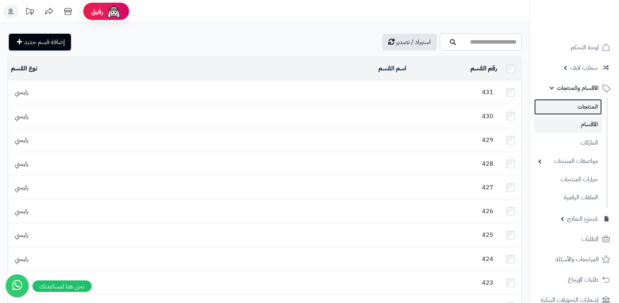
click at [594, 112] on link "المنتجات" at bounding box center [568, 107] width 68 height 16
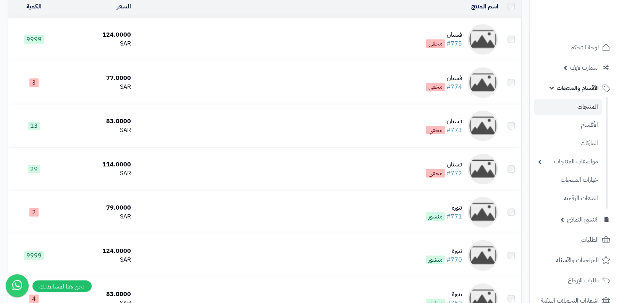
scroll to position [228, 0]
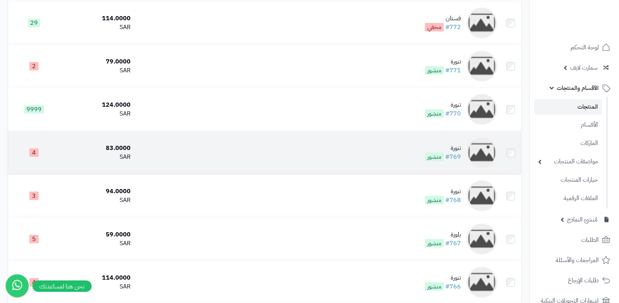
click at [456, 146] on div "تنورة" at bounding box center [443, 148] width 36 height 9
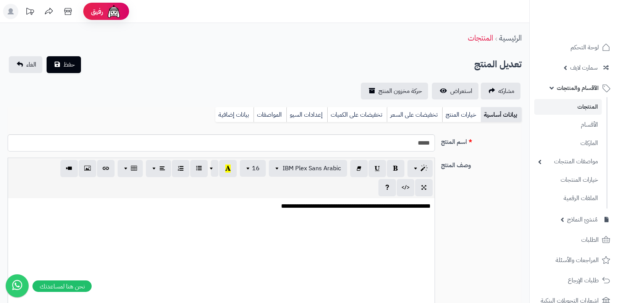
select select
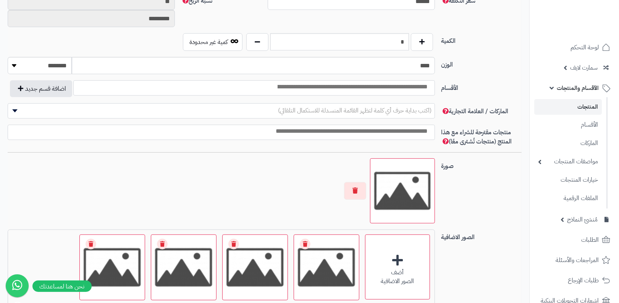
scroll to position [467, 0]
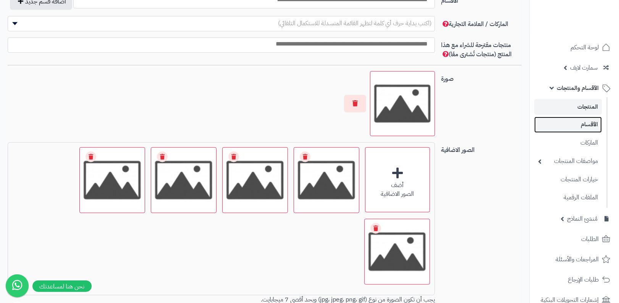
click at [587, 124] on link "الأقسام" at bounding box center [568, 125] width 68 height 16
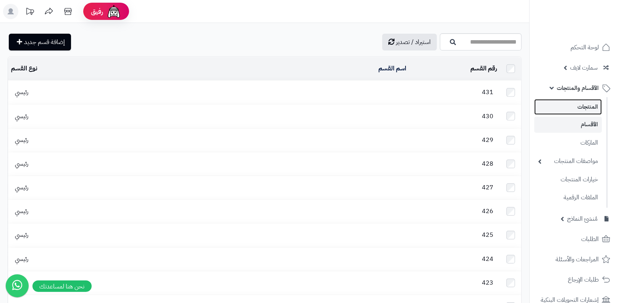
click at [555, 110] on link "المنتجات" at bounding box center [568, 107] width 68 height 16
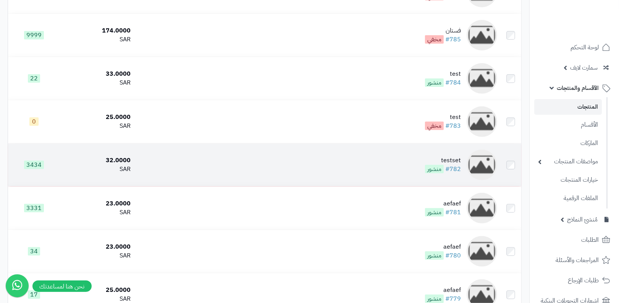
scroll to position [427, 0]
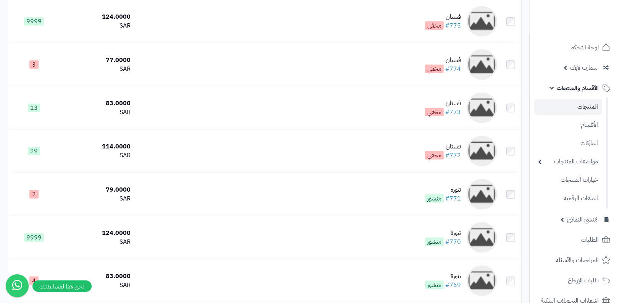
scroll to position [729, 0]
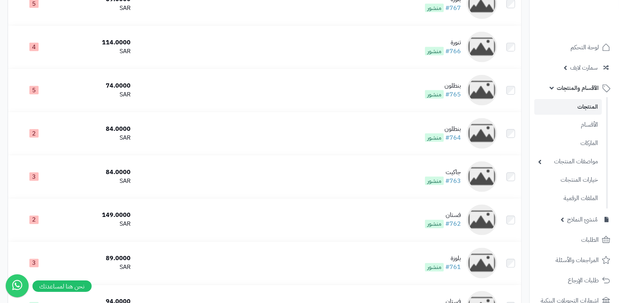
scroll to position [1221, 0]
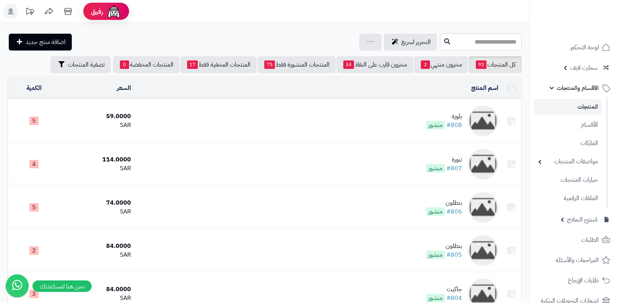
scroll to position [2086, 0]
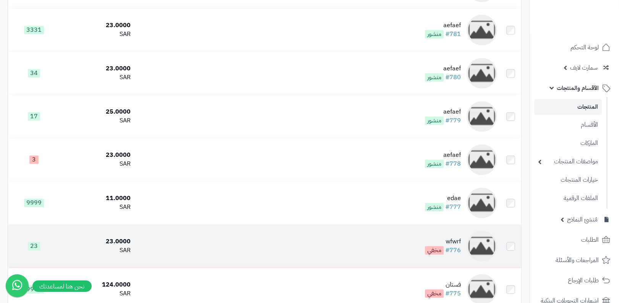
scroll to position [1191, 0]
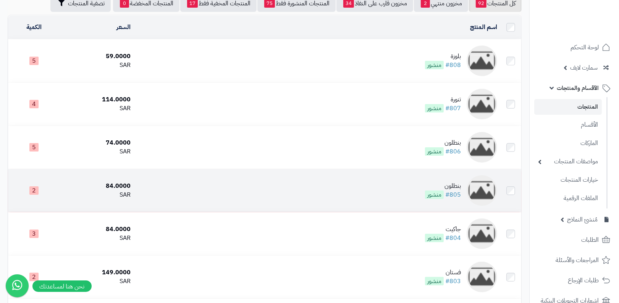
scroll to position [16, 0]
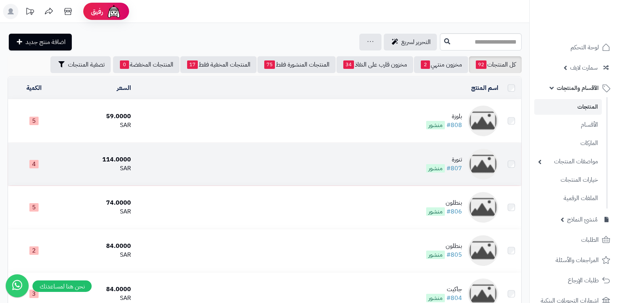
scroll to position [16, 0]
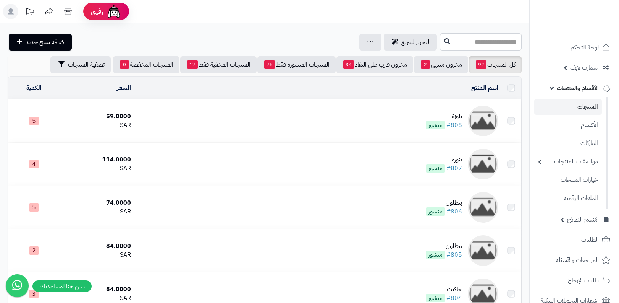
scroll to position [16, 0]
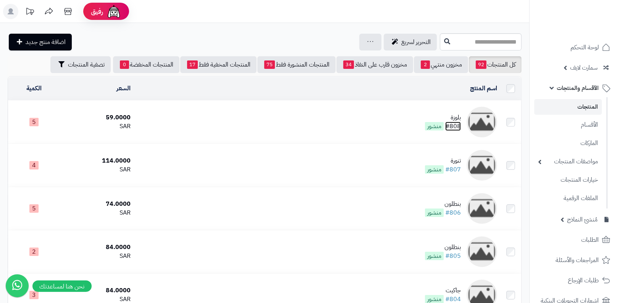
click at [452, 123] on link "#808" at bounding box center [453, 125] width 16 height 9
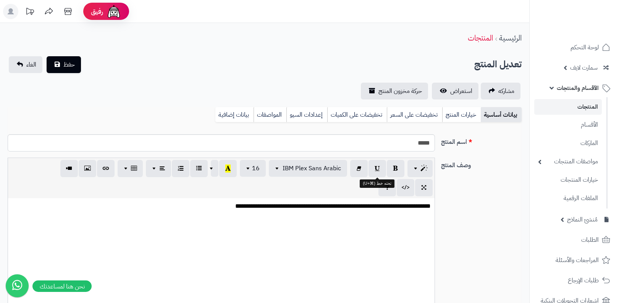
select select
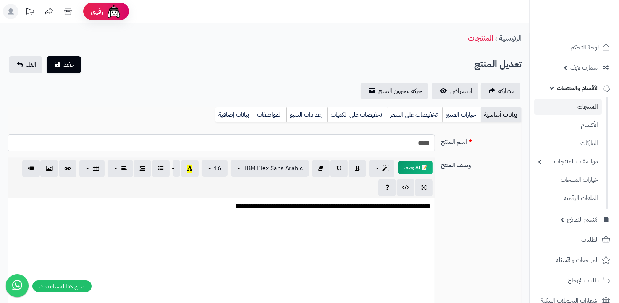
click at [467, 120] on link "خيارات المنتج" at bounding box center [461, 114] width 39 height 15
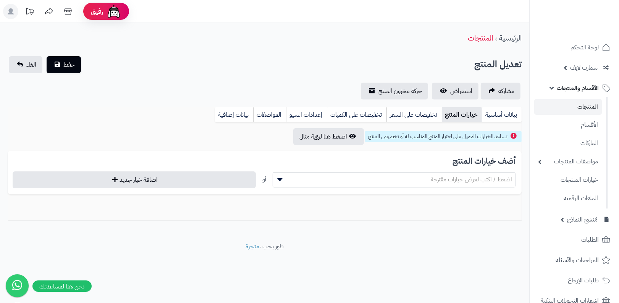
click at [501, 106] on div "**********" at bounding box center [264, 132] width 529 height 219
click at [501, 112] on link "بيانات أساسية" at bounding box center [502, 114] width 40 height 15
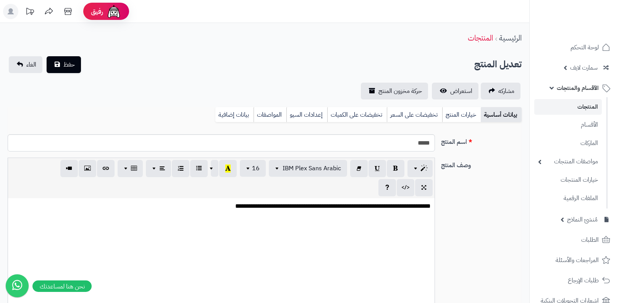
select select
click at [574, 103] on link "المنتجات" at bounding box center [568, 107] width 68 height 16
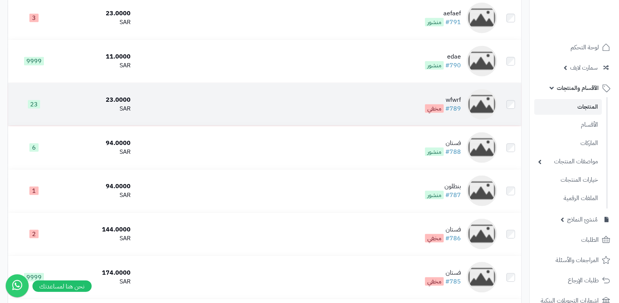
scroll to position [902, 0]
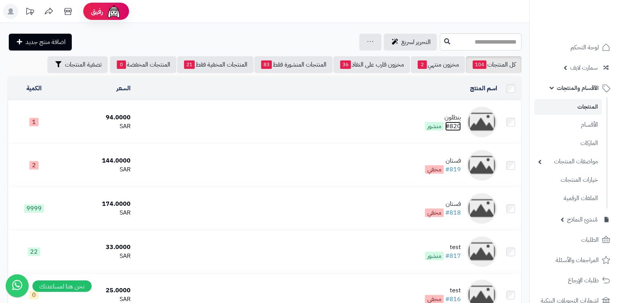
click at [458, 126] on link "#820" at bounding box center [453, 125] width 16 height 9
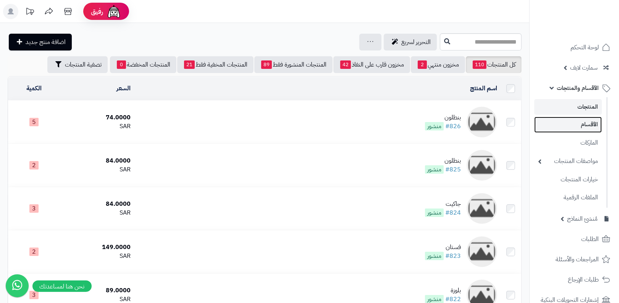
click at [552, 124] on link "الأقسام" at bounding box center [568, 125] width 68 height 16
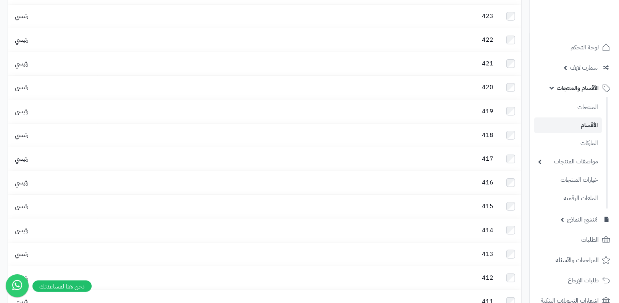
scroll to position [95, 0]
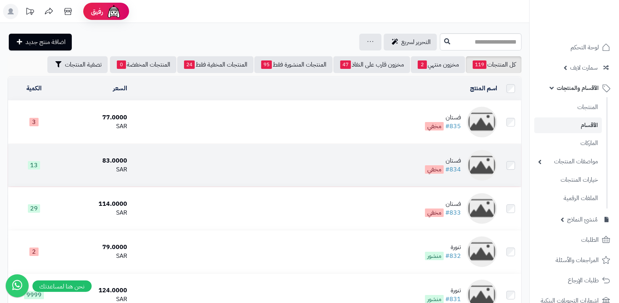
click at [451, 162] on div "فستان" at bounding box center [443, 160] width 36 height 9
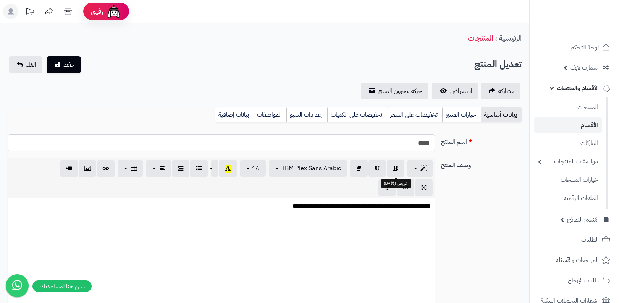
select select
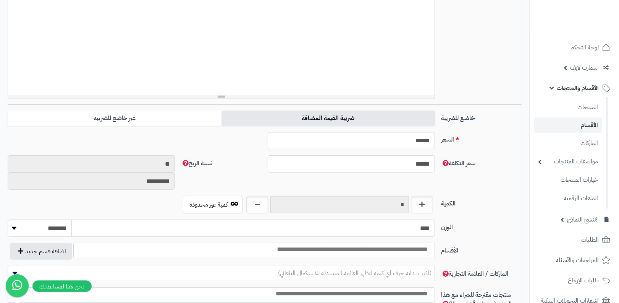
scroll to position [230, 0]
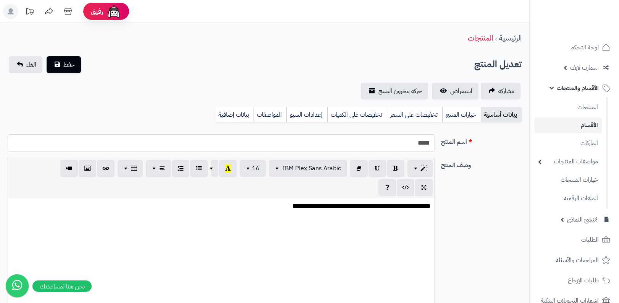
select select
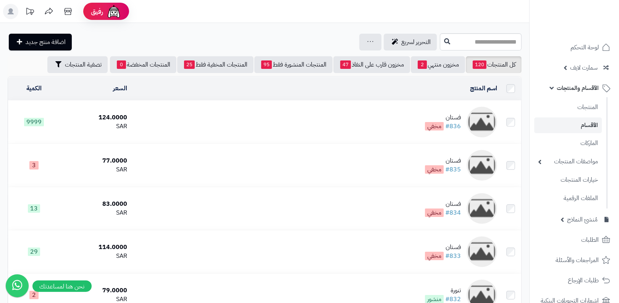
click at [574, 133] on ul "المنتجات الأقسام الماركات مواصفات المنتجات مواصفات المنتجات أنواع المواصفات خيا…" at bounding box center [569, 152] width 78 height 111
click at [567, 128] on link "الأقسام" at bounding box center [568, 125] width 68 height 16
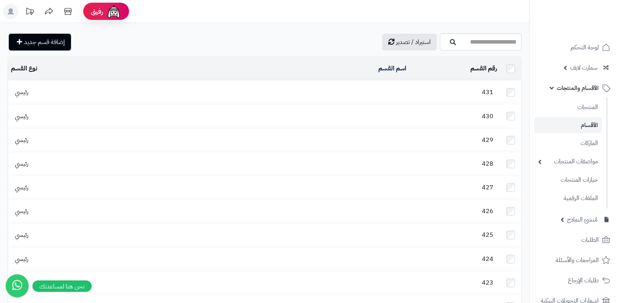
click at [592, 129] on link "الأقسام" at bounding box center [568, 125] width 68 height 16
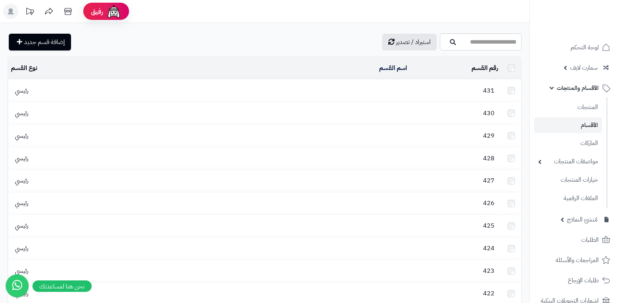
click at [563, 128] on link "الأقسام" at bounding box center [568, 125] width 68 height 16
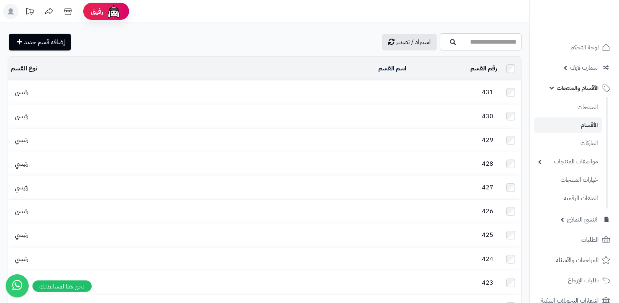
click at [513, 72] on td at bounding box center [510, 68] width 21 height 23
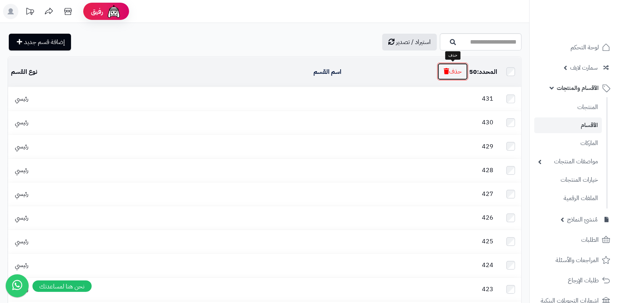
click at [459, 70] on button "حذف" at bounding box center [452, 72] width 31 height 18
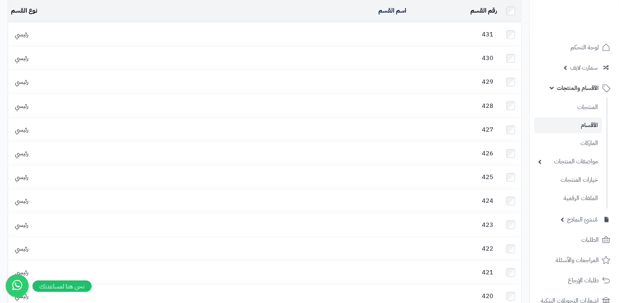
scroll to position [120, 0]
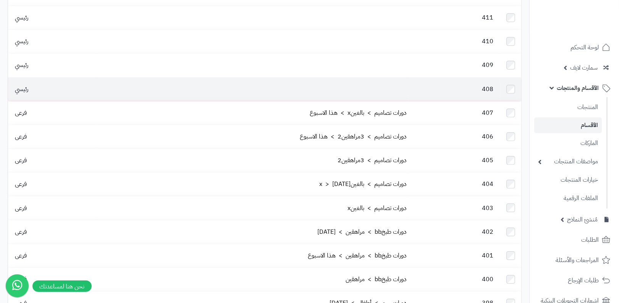
scroll to position [557, 0]
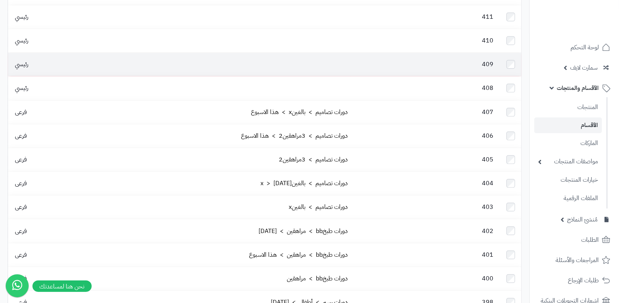
click at [513, 53] on td at bounding box center [510, 64] width 21 height 23
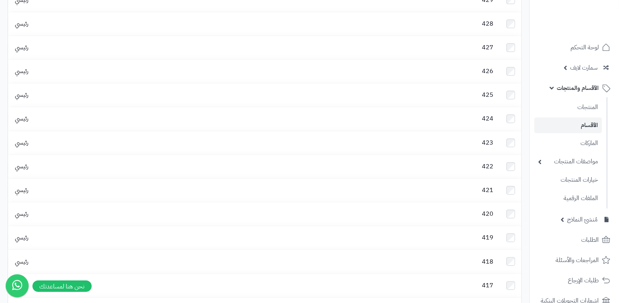
scroll to position [0, 0]
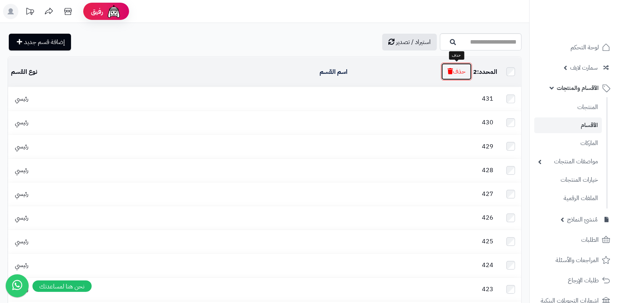
click at [456, 66] on button "حذف" at bounding box center [456, 72] width 31 height 18
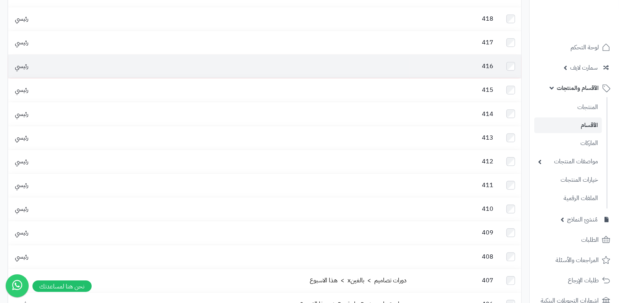
scroll to position [400, 0]
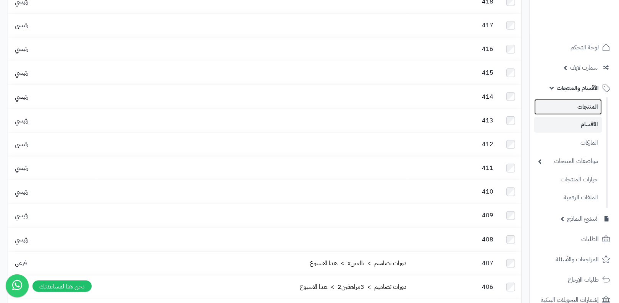
click at [586, 109] on link "المنتجات" at bounding box center [568, 107] width 68 height 16
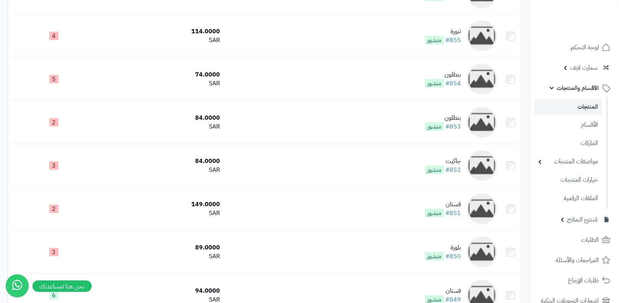
scroll to position [491, 0]
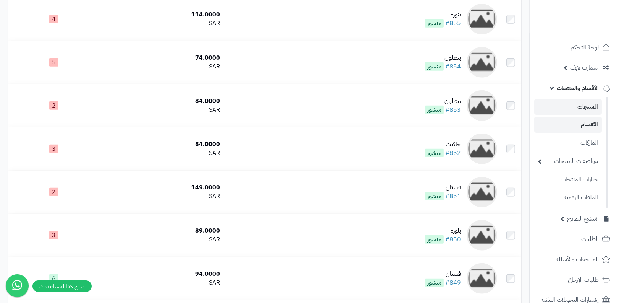
click at [536, 124] on li "الأقسام" at bounding box center [568, 125] width 77 height 16
click at [559, 119] on link "الأقسام" at bounding box center [568, 125] width 68 height 16
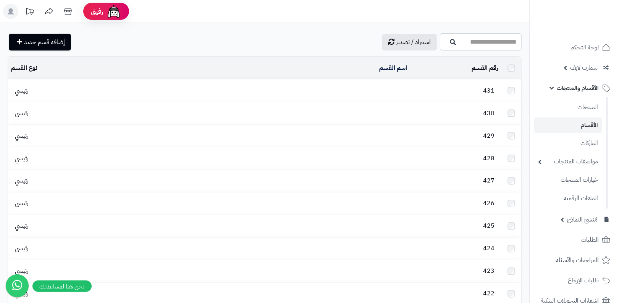
click at [576, 115] on ul "المنتجات الأقسام الماركات مواصفات المنتجات مواصفات المنتجات أنواع المواصفات خيا…" at bounding box center [569, 152] width 78 height 111
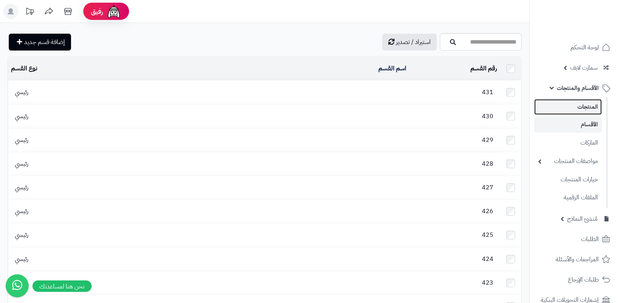
click at [580, 110] on link "المنتجات" at bounding box center [568, 107] width 68 height 16
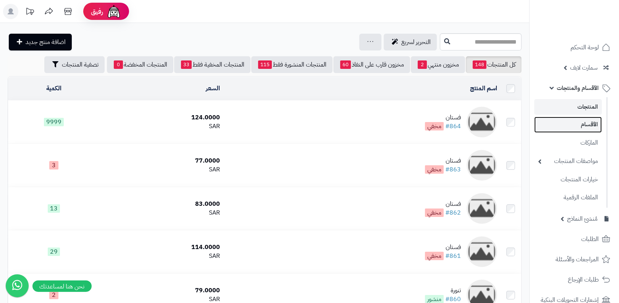
click at [562, 125] on link "الأقسام" at bounding box center [568, 125] width 68 height 16
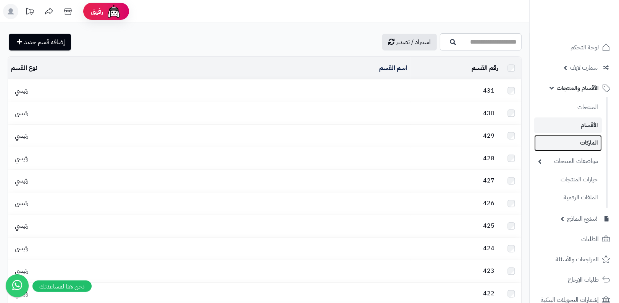
click at [568, 141] on link "الماركات" at bounding box center [568, 143] width 68 height 16
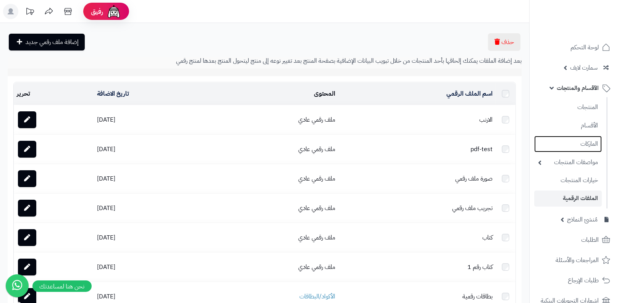
click at [583, 146] on link "الماركات" at bounding box center [568, 144] width 68 height 16
